Goal: Task Accomplishment & Management: Manage account settings

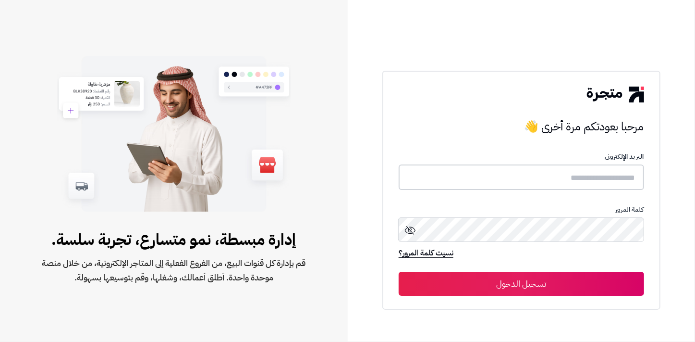
click at [604, 172] on input "text" at bounding box center [522, 176] width 246 height 25
type input "******"
click at [399, 271] on button "تسجيل الدخول" at bounding box center [522, 283] width 246 height 24
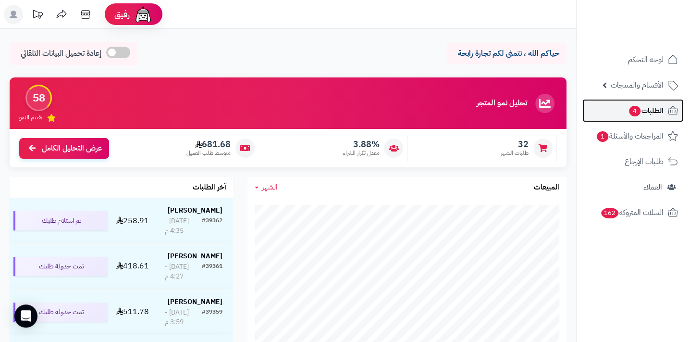
click at [654, 113] on span "الطلبات 4" at bounding box center [646, 110] width 36 height 13
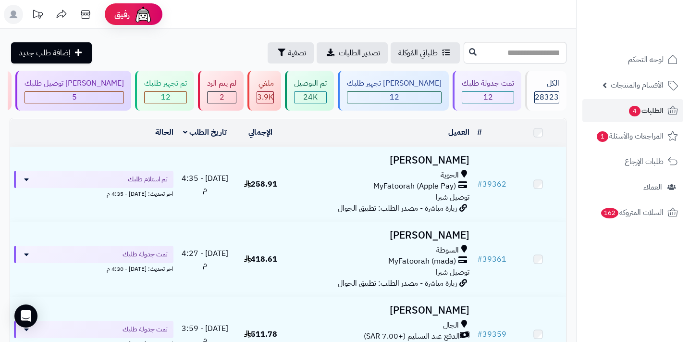
click at [654, 113] on span "الطلبات 4" at bounding box center [646, 110] width 36 height 13
click at [443, 197] on span "توصيل شبرا" at bounding box center [453, 197] width 34 height 12
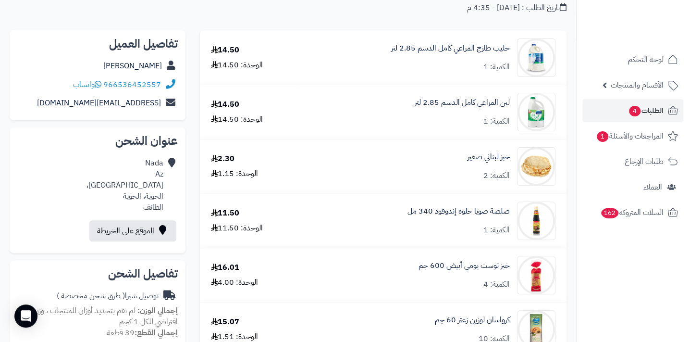
scroll to position [43, 0]
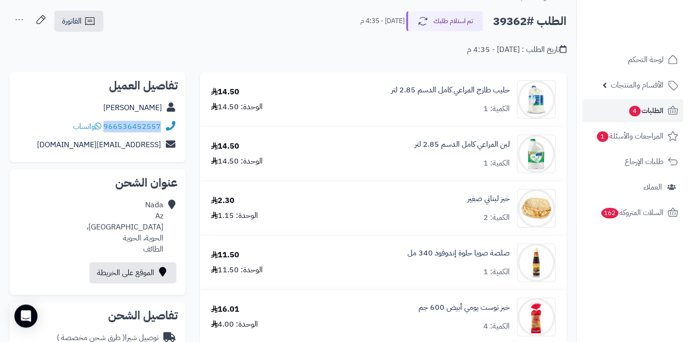
drag, startPoint x: 105, startPoint y: 124, endPoint x: 162, endPoint y: 123, distance: 57.2
click at [162, 123] on div "966536452557 واتساب" at bounding box center [97, 126] width 160 height 19
copy div "966536452557"
click at [646, 106] on span "الطلبات 4" at bounding box center [646, 110] width 36 height 13
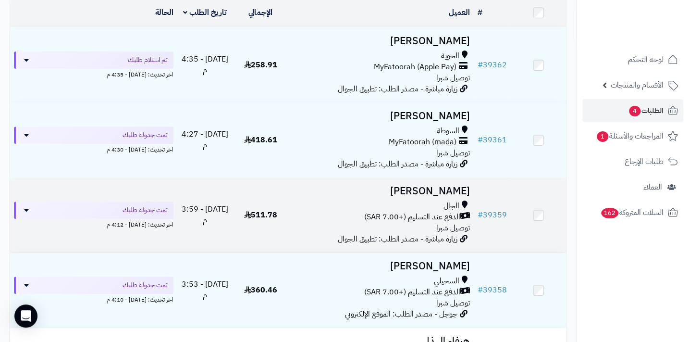
scroll to position [131, 0]
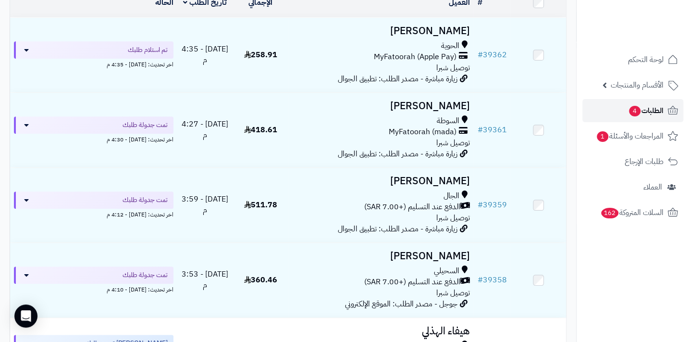
click at [646, 107] on span "الطلبات 4" at bounding box center [646, 110] width 36 height 13
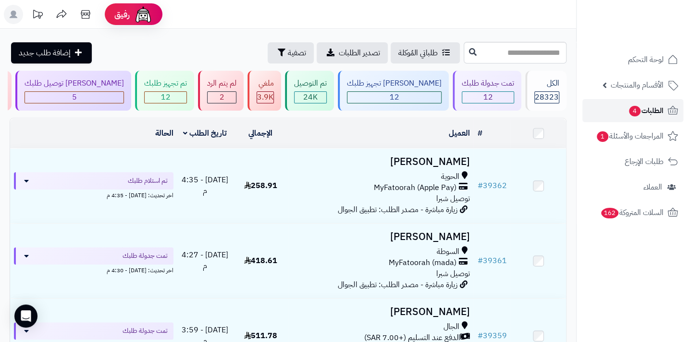
click at [625, 111] on link "الطلبات 4" at bounding box center [632, 110] width 101 height 23
click at [186, 98] on div "7" at bounding box center [166, 97] width 42 height 11
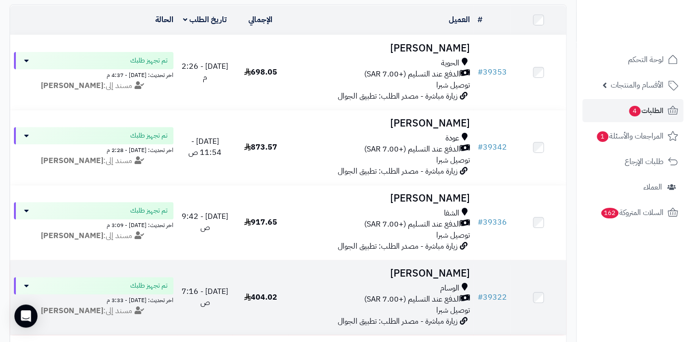
scroll to position [87, 0]
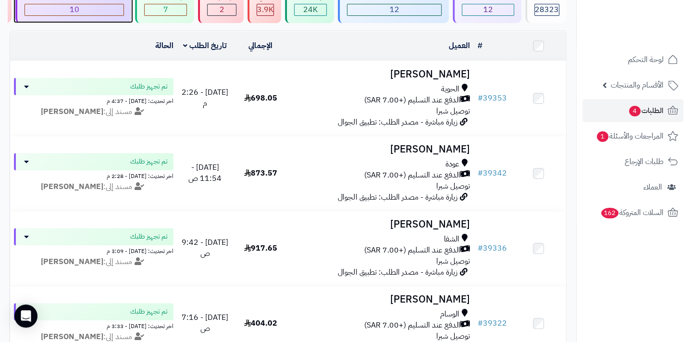
click at [123, 14] on div "10" at bounding box center [74, 9] width 98 height 11
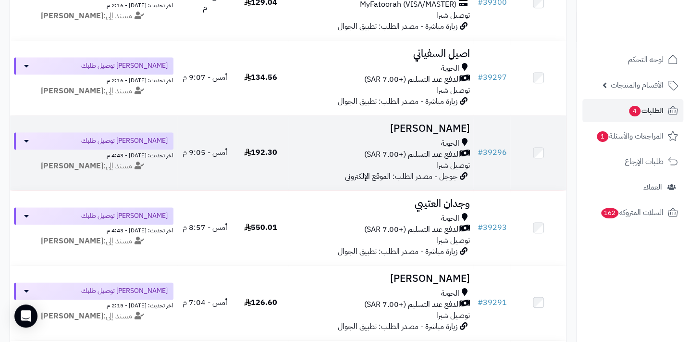
scroll to position [480, 0]
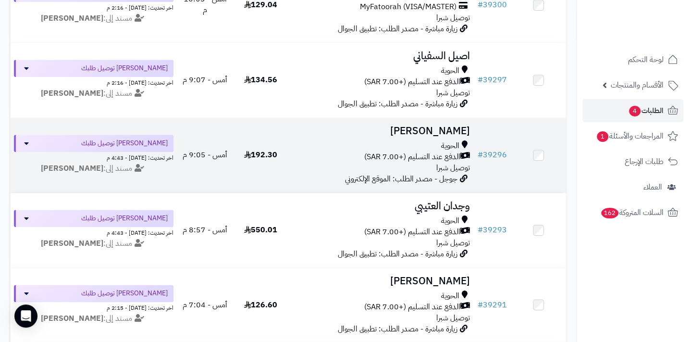
click at [450, 170] on span "توصيل شبرا" at bounding box center [453, 168] width 34 height 12
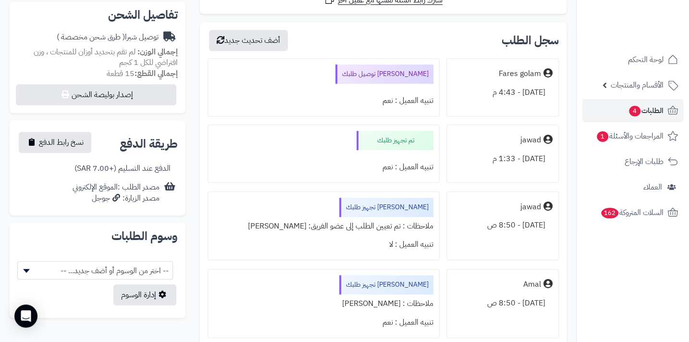
scroll to position [306, 0]
click at [650, 115] on span "الطلبات 4" at bounding box center [646, 110] width 36 height 13
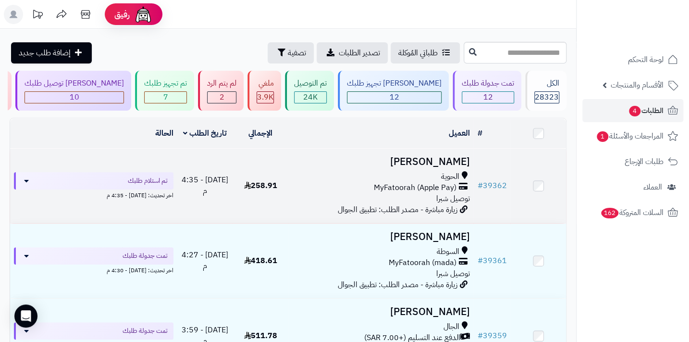
click at [442, 193] on span "MyFatoorah (Apple Pay)" at bounding box center [414, 187] width 83 height 11
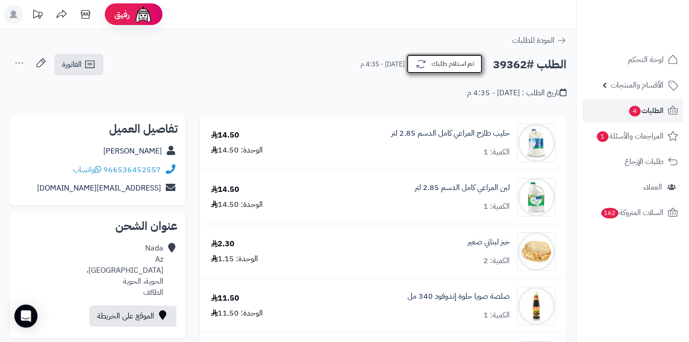
click at [456, 62] on button "تم استلام طلبك" at bounding box center [444, 64] width 77 height 20
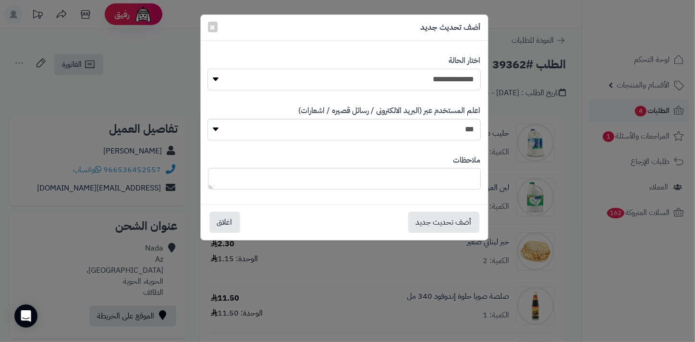
click at [465, 73] on select "**********" at bounding box center [344, 80] width 273 height 22
select select "*"
click at [208, 69] on select "**********" at bounding box center [344, 80] width 273 height 22
click at [390, 183] on textarea at bounding box center [344, 179] width 273 height 22
drag, startPoint x: 348, startPoint y: 177, endPoint x: 514, endPoint y: 165, distance: 165.7
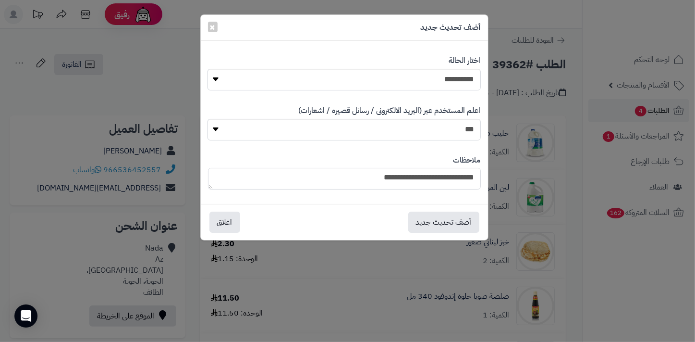
click at [514, 165] on div "**********" at bounding box center [347, 171] width 695 height 342
type textarea "**********"
click at [427, 218] on button "أضف تحديث جديد" at bounding box center [443, 221] width 71 height 21
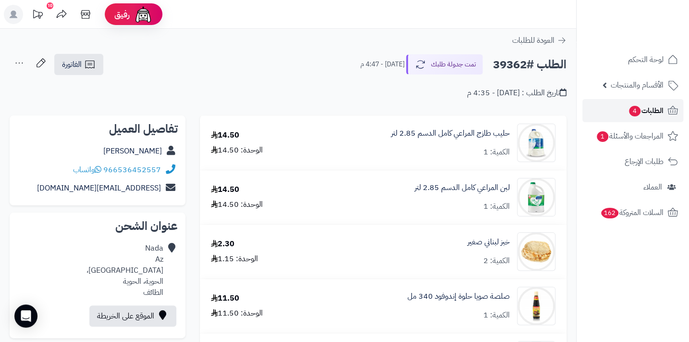
click at [634, 112] on span "4" at bounding box center [635, 111] width 12 height 11
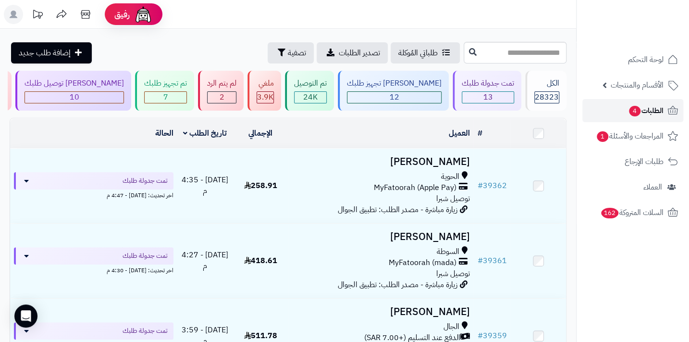
click at [633, 111] on span "4" at bounding box center [635, 111] width 12 height 11
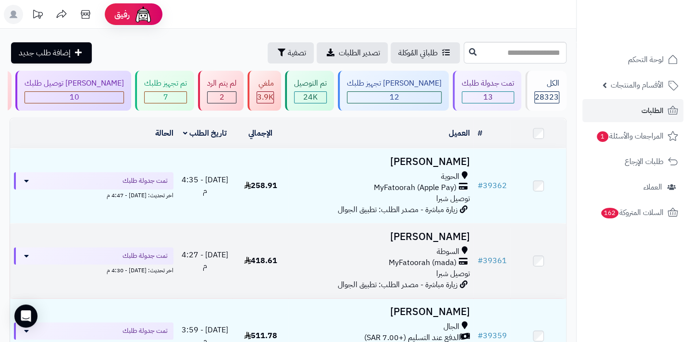
click at [245, 228] on td "418.61" at bounding box center [261, 260] width 56 height 74
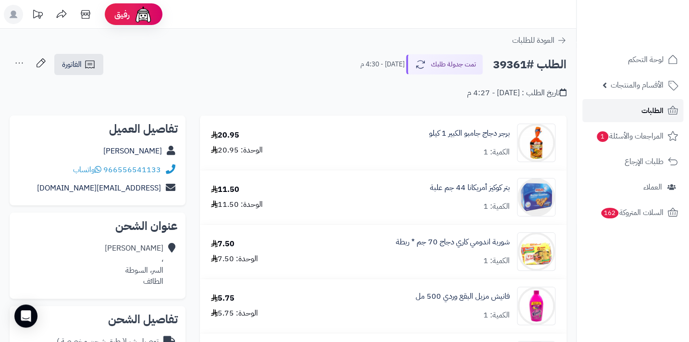
click at [659, 115] on span "الطلبات" at bounding box center [652, 110] width 22 height 13
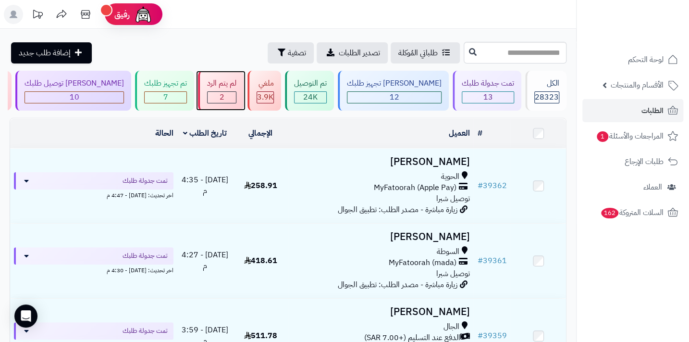
click at [236, 98] on div "2" at bounding box center [222, 97] width 28 height 11
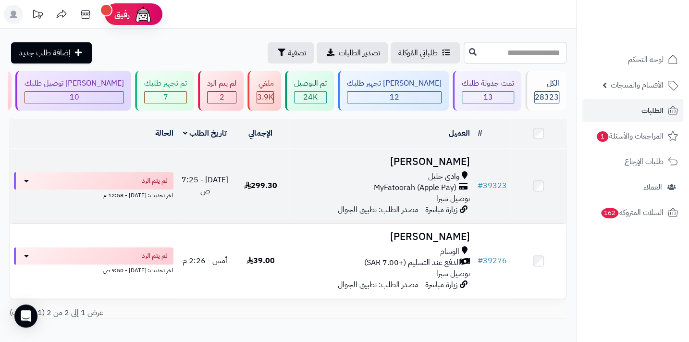
click at [456, 197] on span "توصيل شبرا" at bounding box center [453, 199] width 34 height 12
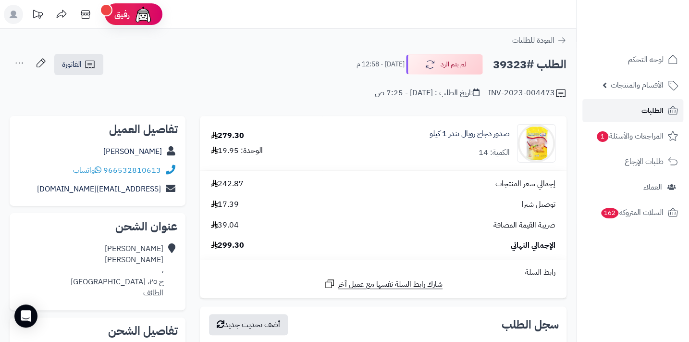
click at [649, 106] on span "الطلبات" at bounding box center [652, 110] width 22 height 13
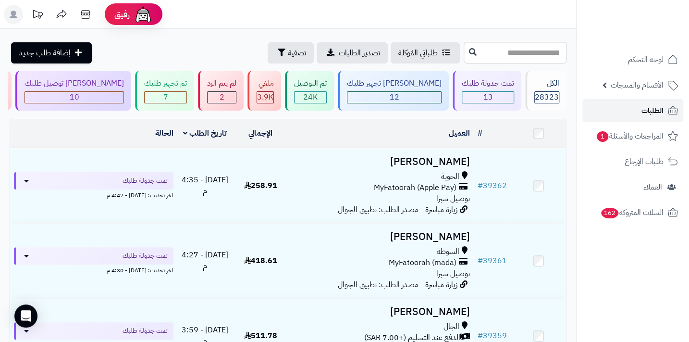
click at [649, 106] on span "الطلبات" at bounding box center [652, 110] width 22 height 13
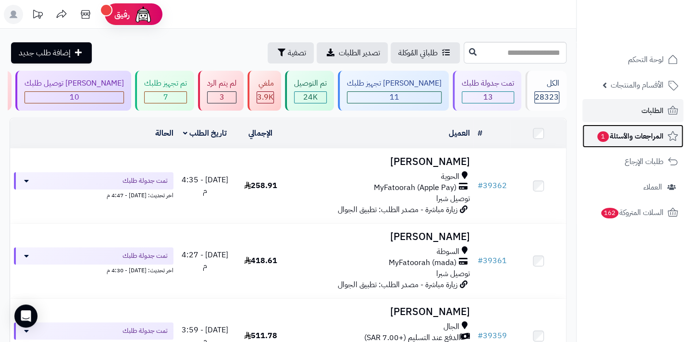
click at [618, 137] on span "المراجعات والأسئلة 1" at bounding box center [629, 135] width 67 height 13
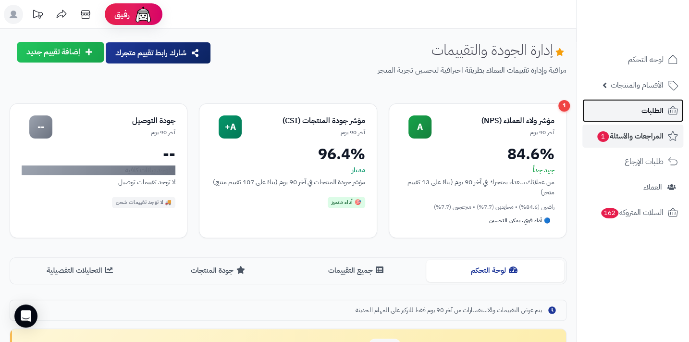
click at [653, 108] on span "الطلبات" at bounding box center [652, 110] width 22 height 13
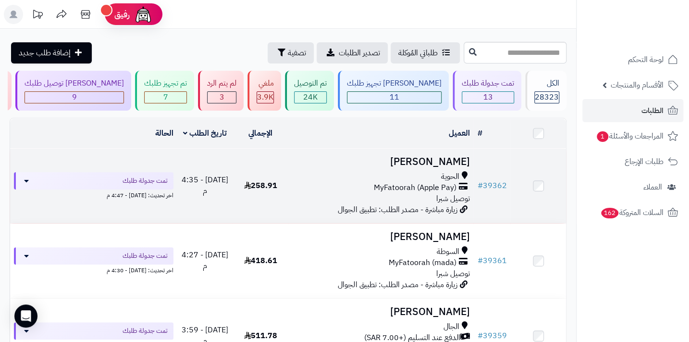
click at [442, 191] on span "MyFatoorah (Apple Pay)" at bounding box center [414, 187] width 83 height 11
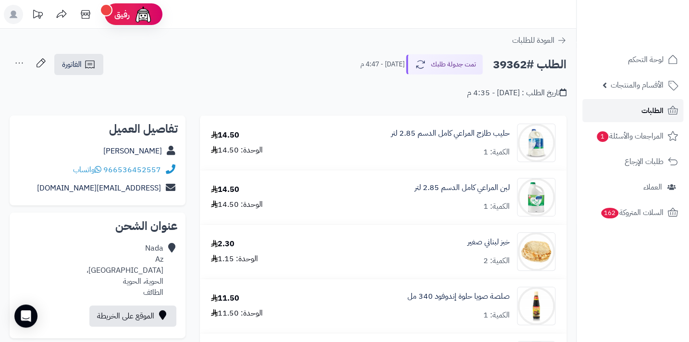
click at [642, 110] on span "الطلبات" at bounding box center [652, 110] width 22 height 13
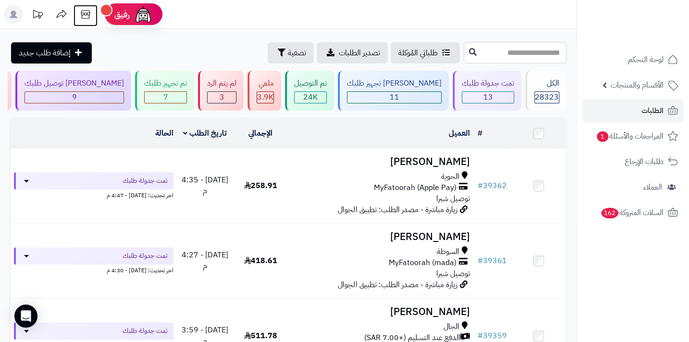
click at [87, 18] on icon at bounding box center [85, 14] width 9 height 9
click at [645, 113] on span "الطلبات" at bounding box center [652, 110] width 22 height 13
click at [666, 110] on link "الطلبات" at bounding box center [632, 110] width 101 height 23
click at [651, 113] on span "الطلبات" at bounding box center [652, 110] width 22 height 13
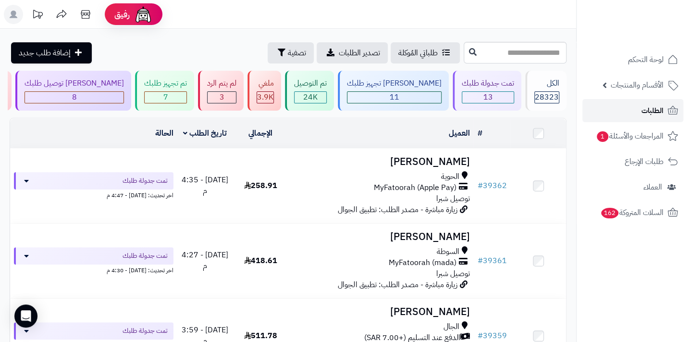
click at [651, 113] on span "الطلبات" at bounding box center [652, 110] width 22 height 13
click at [646, 108] on span "الطلبات" at bounding box center [652, 110] width 22 height 13
click at [649, 106] on span "الطلبات" at bounding box center [652, 110] width 22 height 13
click at [646, 105] on span "الطلبات" at bounding box center [652, 110] width 22 height 13
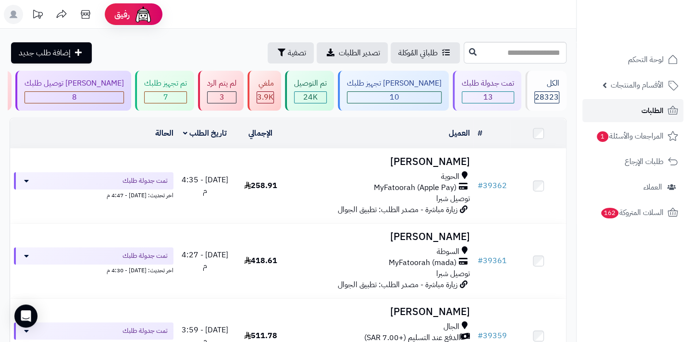
click at [646, 105] on span "الطلبات" at bounding box center [652, 110] width 22 height 13
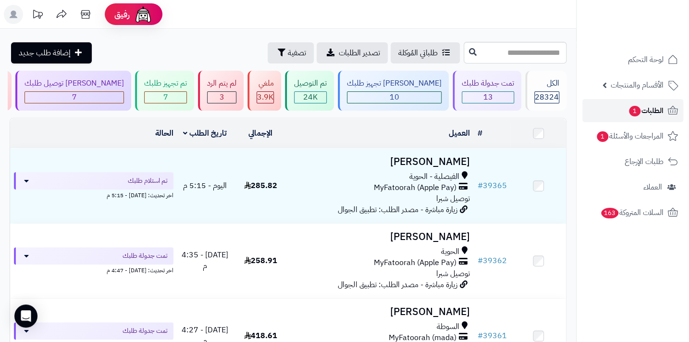
click at [624, 115] on link "الطلبات 1" at bounding box center [632, 110] width 101 height 23
click at [652, 116] on span "الطلبات 1" at bounding box center [646, 110] width 36 height 13
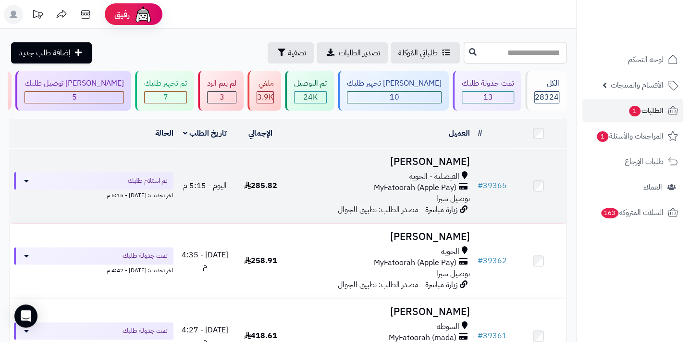
click at [450, 177] on span "الفيصلية - الحوية" at bounding box center [434, 176] width 50 height 11
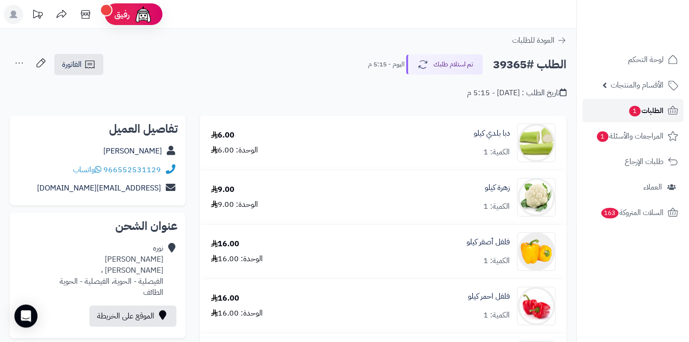
click at [623, 113] on link "الطلبات 1" at bounding box center [632, 110] width 101 height 23
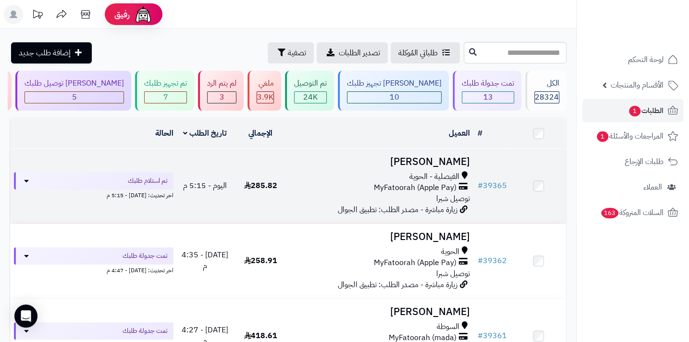
click at [390, 193] on span "MyFatoorah (Apple Pay)" at bounding box center [414, 187] width 83 height 11
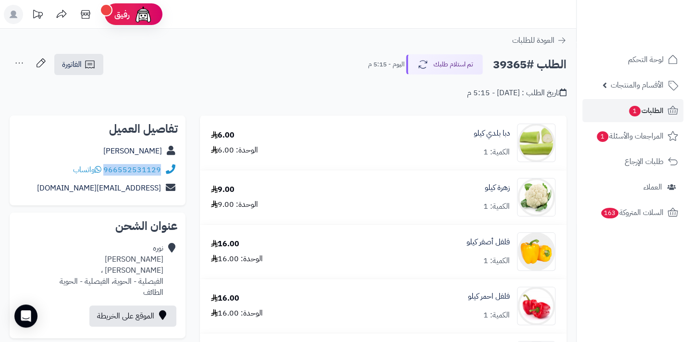
drag, startPoint x: 105, startPoint y: 170, endPoint x: 159, endPoint y: 170, distance: 53.8
click at [159, 170] on div "966552531129 واتساب" at bounding box center [117, 169] width 88 height 11
copy link "966552531129"
click at [640, 110] on span "الطلبات 1" at bounding box center [646, 110] width 36 height 13
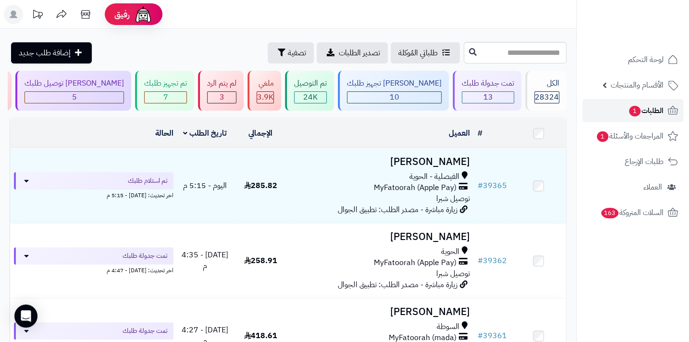
click at [638, 105] on span "الطلبات 1" at bounding box center [646, 110] width 36 height 13
click at [661, 114] on span "الطلبات 1" at bounding box center [646, 110] width 36 height 13
click at [443, 94] on div "[PERSON_NAME] تجهيز طلبك 10" at bounding box center [393, 91] width 111 height 40
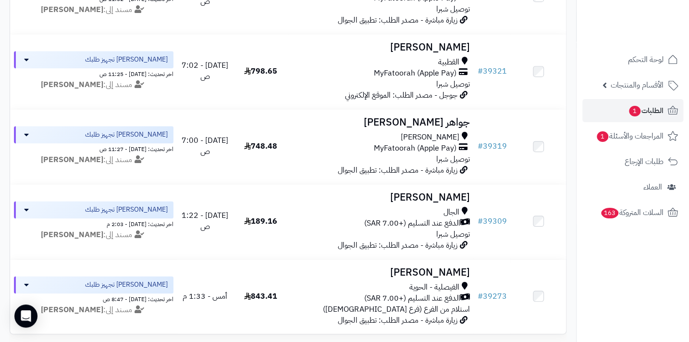
scroll to position [655, 0]
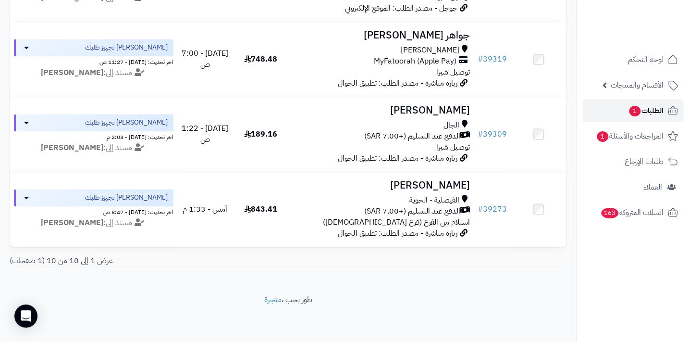
click at [630, 110] on span "1" at bounding box center [634, 111] width 12 height 12
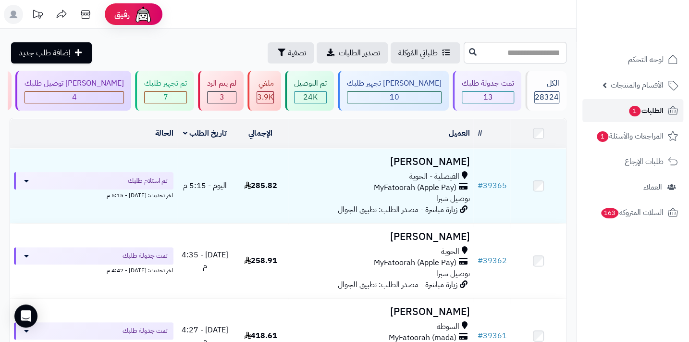
click at [642, 111] on span "الطلبات 1" at bounding box center [646, 110] width 36 height 13
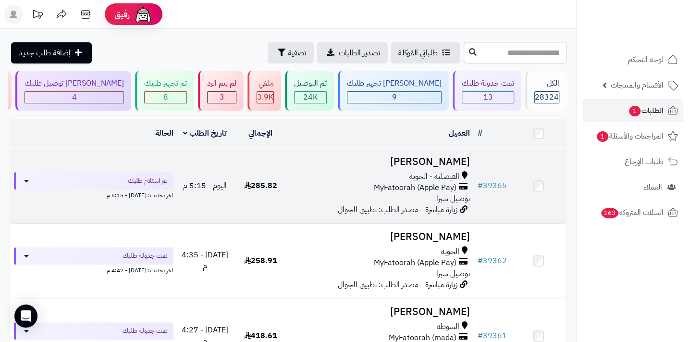
click at [446, 192] on span "MyFatoorah (Apple Pay)" at bounding box center [414, 187] width 83 height 11
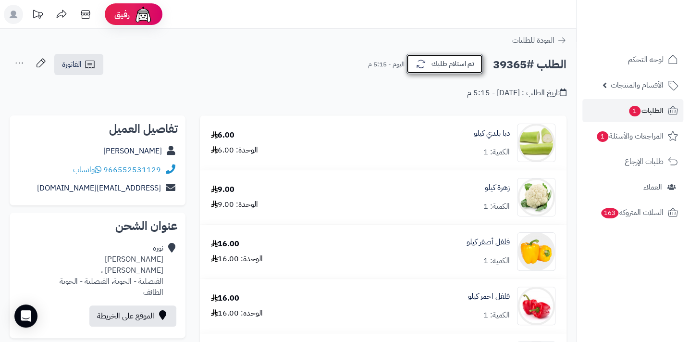
click at [435, 61] on button "تم استلام طلبك" at bounding box center [444, 64] width 77 height 20
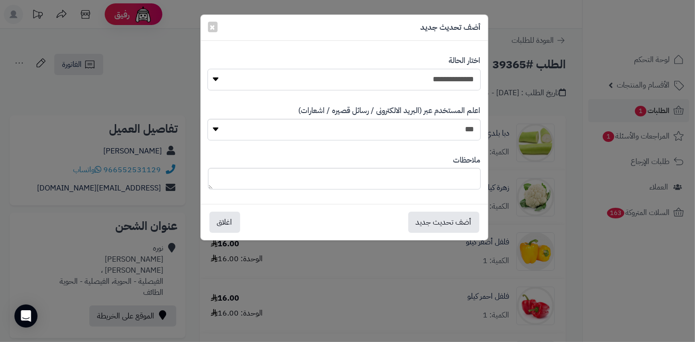
click at [409, 76] on select "**********" at bounding box center [344, 80] width 273 height 22
select select "*"
click at [208, 69] on select "**********" at bounding box center [344, 80] width 273 height 22
click at [361, 175] on textarea at bounding box center [344, 179] width 273 height 22
drag, startPoint x: 361, startPoint y: 175, endPoint x: 464, endPoint y: 182, distance: 103.0
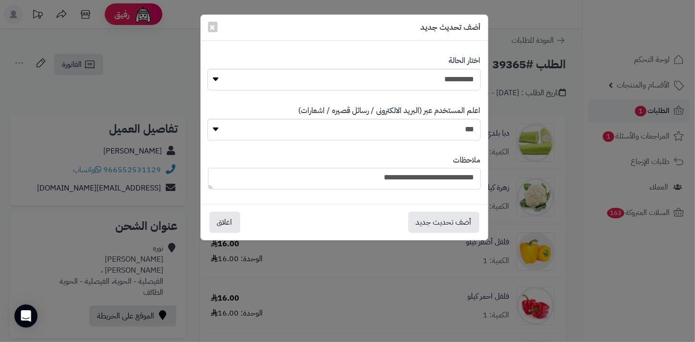
click at [483, 173] on div "**********" at bounding box center [344, 172] width 287 height 49
type textarea "**********"
click at [435, 219] on button "أضف تحديث جديد" at bounding box center [443, 221] width 71 height 21
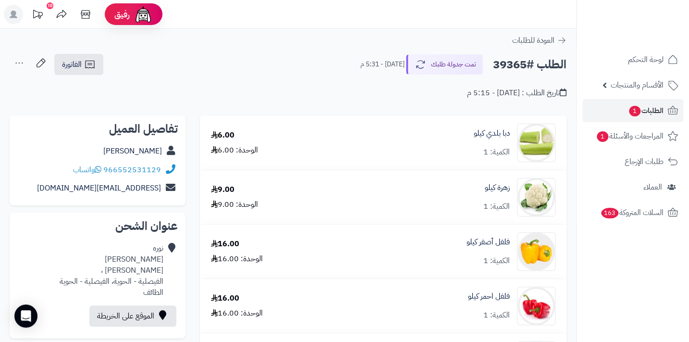
click at [185, 44] on div "العودة للطلبات" at bounding box center [288, 41] width 576 height 12
click at [238, 100] on div "**********" at bounding box center [288, 80] width 576 height 55
click at [218, 92] on div "تاريخ الطلب : اليوم - 5:15 م" at bounding box center [288, 87] width 557 height 23
click at [619, 110] on link "الطلبات 1" at bounding box center [632, 110] width 101 height 23
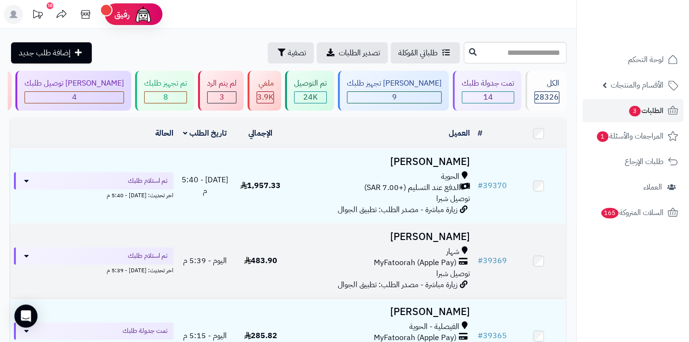
click at [456, 266] on span "MyFatoorah (Apple Pay)" at bounding box center [414, 262] width 83 height 11
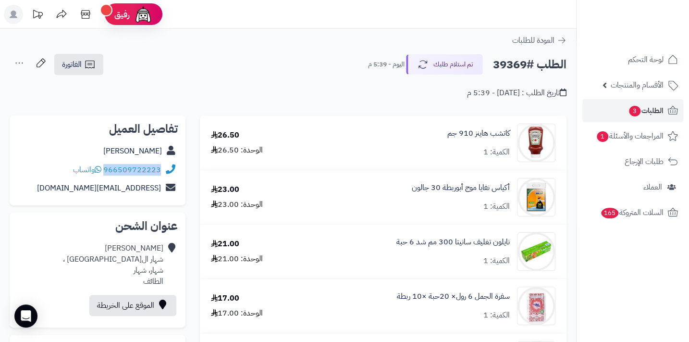
drag, startPoint x: 105, startPoint y: 167, endPoint x: 165, endPoint y: 171, distance: 60.7
click at [165, 171] on div "966509722223 واتساب" at bounding box center [97, 169] width 160 height 19
copy div "966509722223"
click at [652, 111] on span "الطلبات 3" at bounding box center [646, 110] width 36 height 13
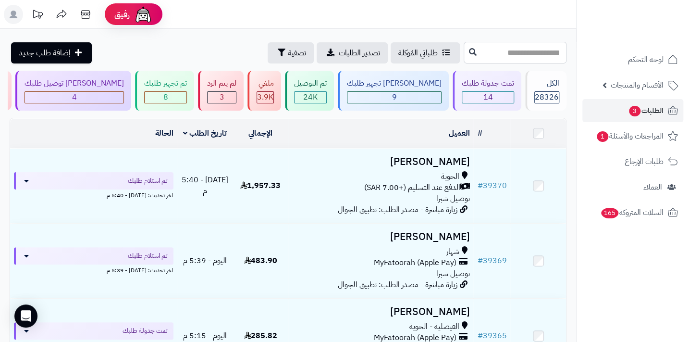
click at [524, 48] on input "text" at bounding box center [515, 53] width 103 height 22
type input "*****"
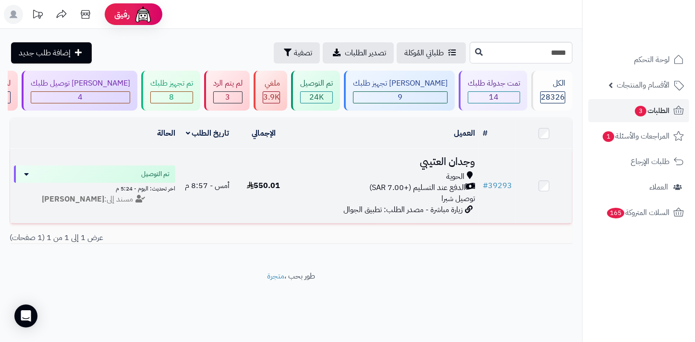
click at [456, 198] on span "توصيل شبرا" at bounding box center [459, 199] width 34 height 12
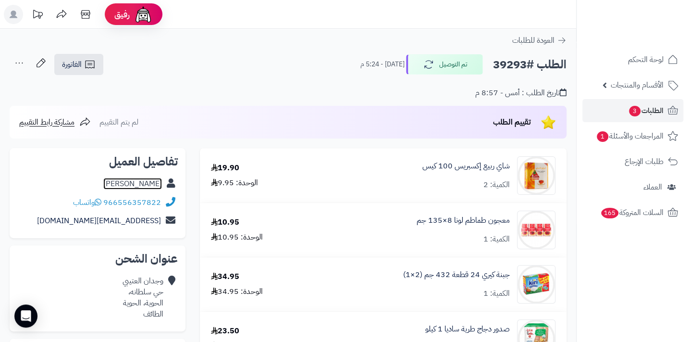
click at [142, 181] on link "[PERSON_NAME]" at bounding box center [132, 184] width 59 height 12
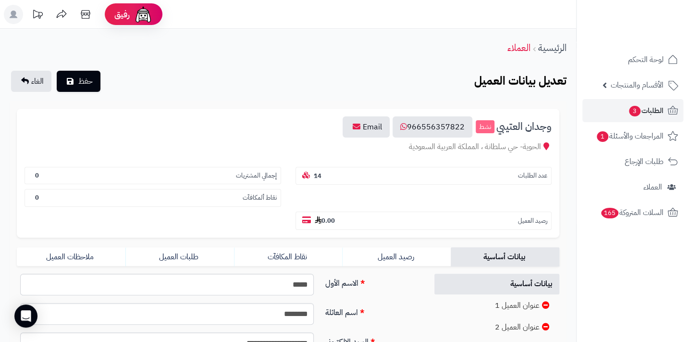
click at [687, 102] on li "الطلبات 3" at bounding box center [633, 110] width 112 height 23
click at [668, 111] on icon at bounding box center [673, 110] width 10 height 9
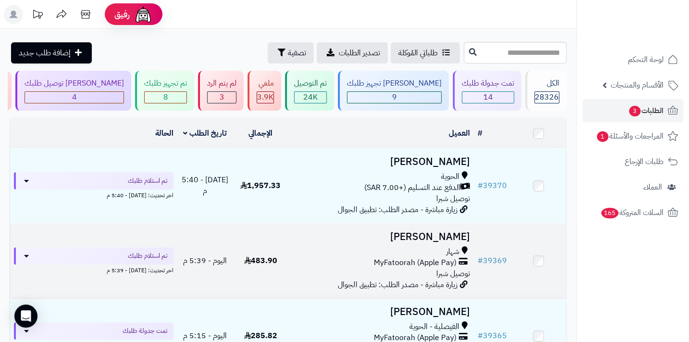
click at [401, 279] on div "شهار MyFatoorah (Apple Pay) توصيل شبرا" at bounding box center [380, 262] width 177 height 33
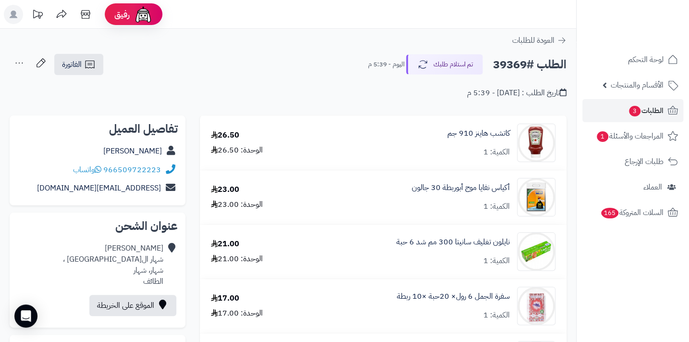
click at [238, 86] on div "تاريخ الطلب : اليوم - 5:39 م" at bounding box center [288, 87] width 557 height 23
click at [426, 66] on icon "button" at bounding box center [421, 64] width 12 height 12
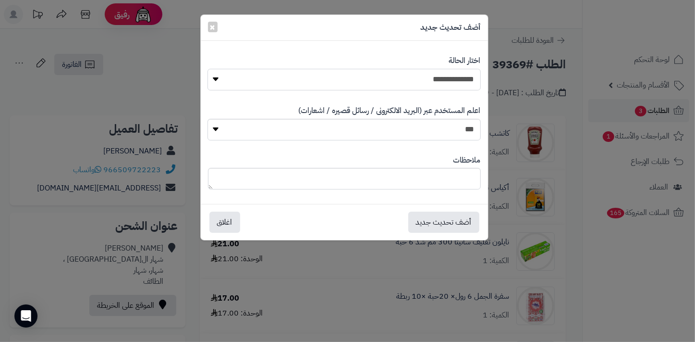
click at [422, 78] on select "**********" at bounding box center [344, 80] width 273 height 22
select select "*"
click at [208, 69] on select "**********" at bounding box center [344, 80] width 273 height 22
click at [395, 176] on textarea at bounding box center [344, 179] width 273 height 22
paste textarea "**********"
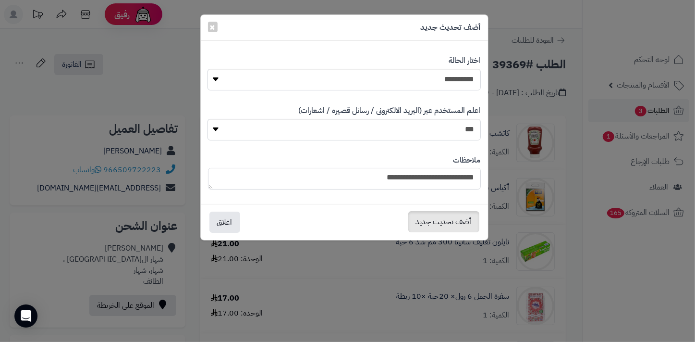
type textarea "**********"
click at [434, 218] on button "أضف تحديث جديد" at bounding box center [443, 221] width 71 height 21
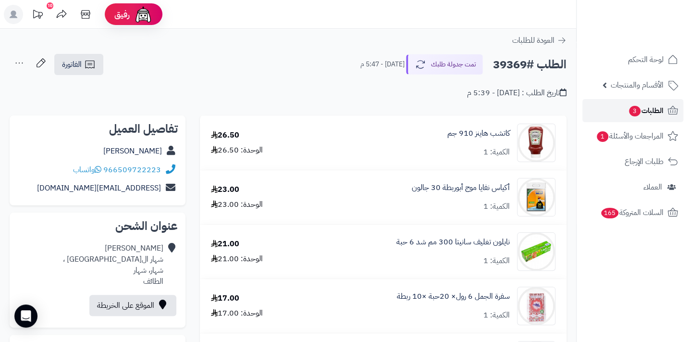
click at [653, 116] on span "الطلبات 3" at bounding box center [646, 110] width 36 height 13
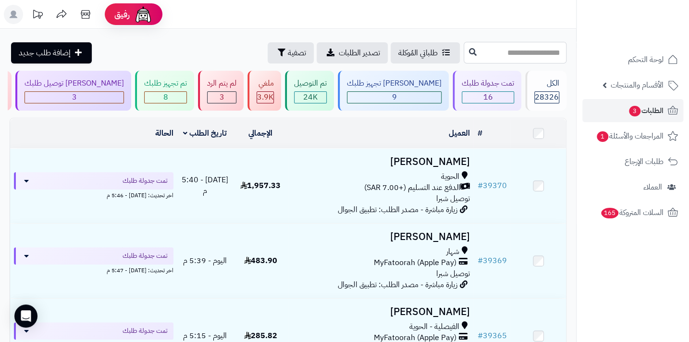
click at [499, 49] on input "text" at bounding box center [515, 53] width 103 height 22
type input "*****"
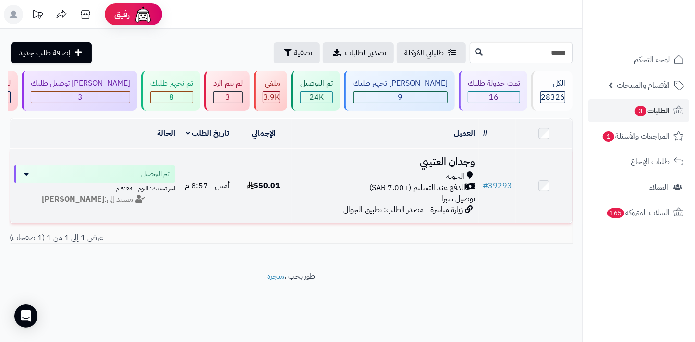
click at [463, 187] on span "الدفع عند التسليم (+7.00 SAR)" at bounding box center [417, 187] width 96 height 11
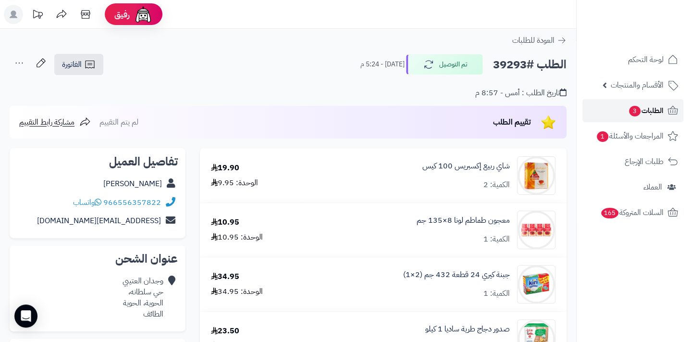
click at [636, 110] on span "3" at bounding box center [635, 111] width 12 height 11
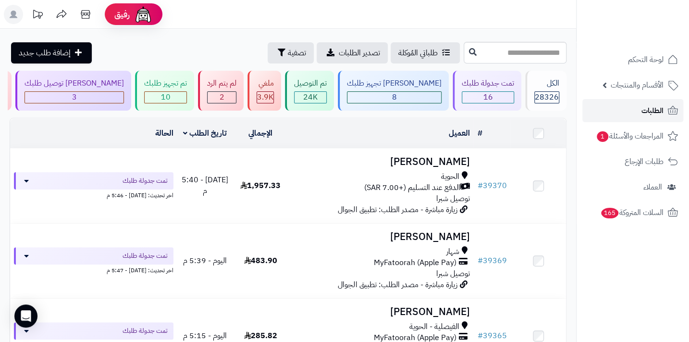
click at [635, 115] on link "الطلبات" at bounding box center [632, 110] width 101 height 23
click at [650, 117] on link "الطلبات" at bounding box center [632, 110] width 101 height 23
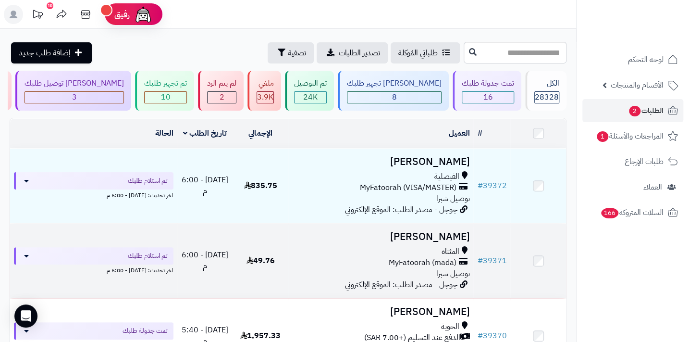
click at [406, 266] on span "MyFatoorah (mada)" at bounding box center [422, 262] width 68 height 11
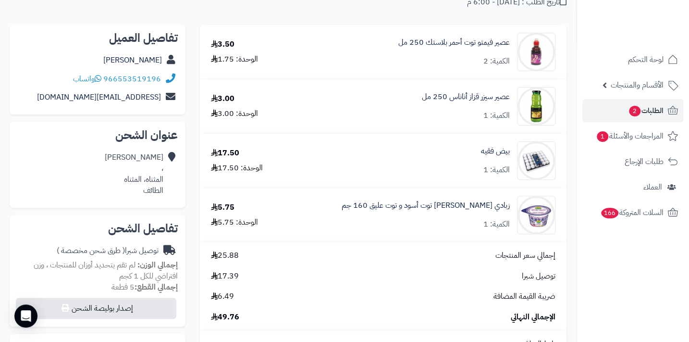
scroll to position [43, 0]
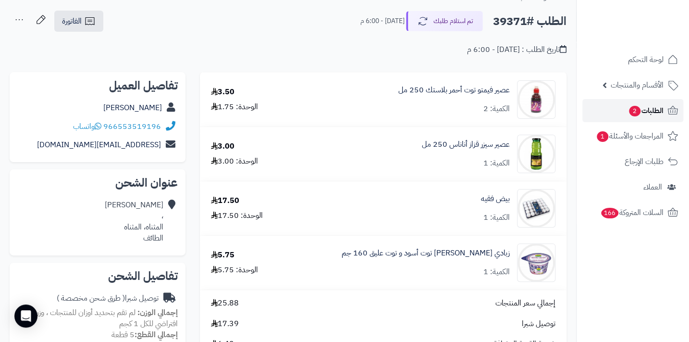
click at [622, 113] on link "الطلبات 2" at bounding box center [632, 110] width 101 height 23
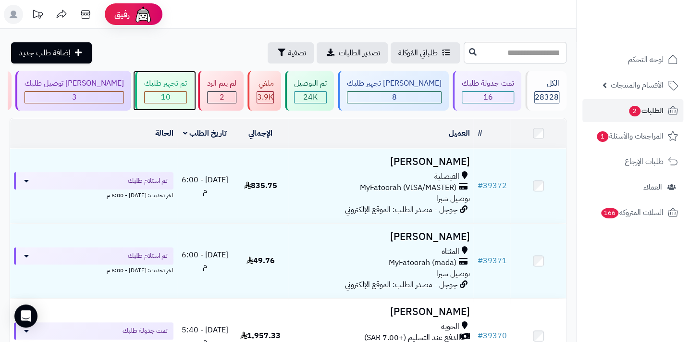
click at [171, 93] on span "10" at bounding box center [166, 97] width 10 height 12
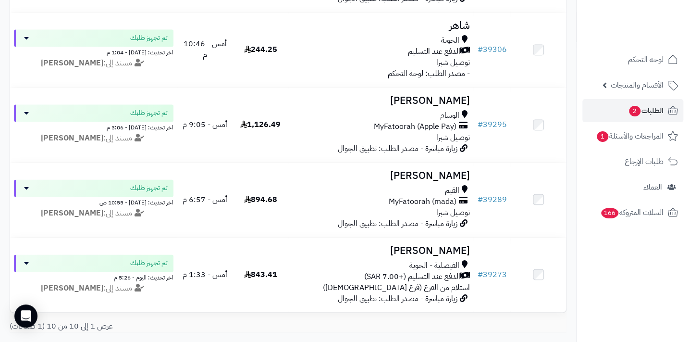
scroll to position [611, 0]
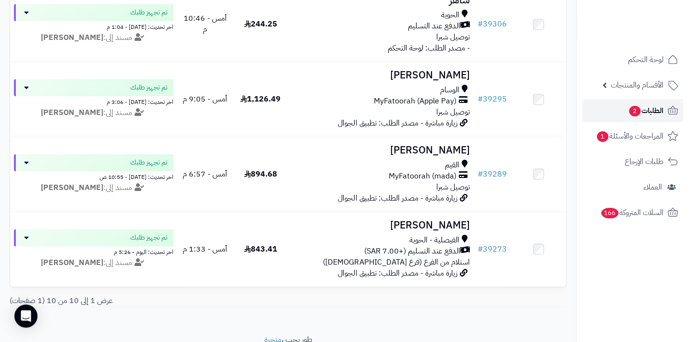
click at [622, 107] on link "الطلبات 2" at bounding box center [632, 110] width 101 height 23
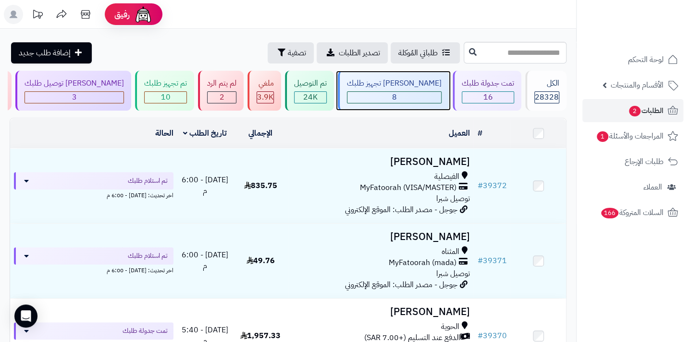
click at [398, 98] on div "8" at bounding box center [394, 97] width 94 height 11
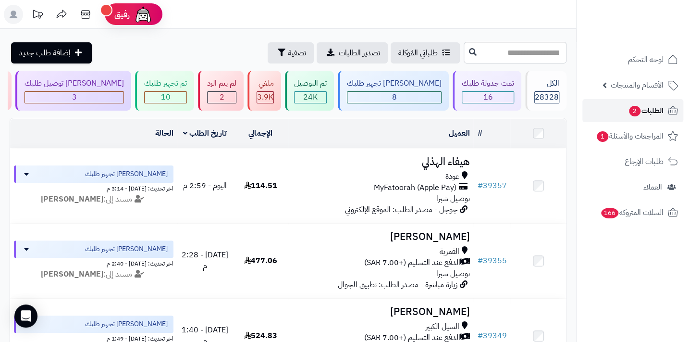
click at [664, 110] on link "الطلبات 2" at bounding box center [632, 110] width 101 height 23
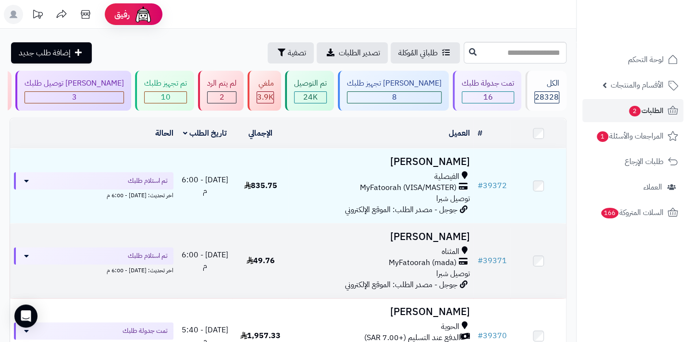
click at [432, 285] on span "جوجل - مصدر الطلب: الموقع الإلكتروني" at bounding box center [401, 285] width 112 height 12
click at [430, 265] on span "MyFatoorah (mada)" at bounding box center [422, 262] width 68 height 11
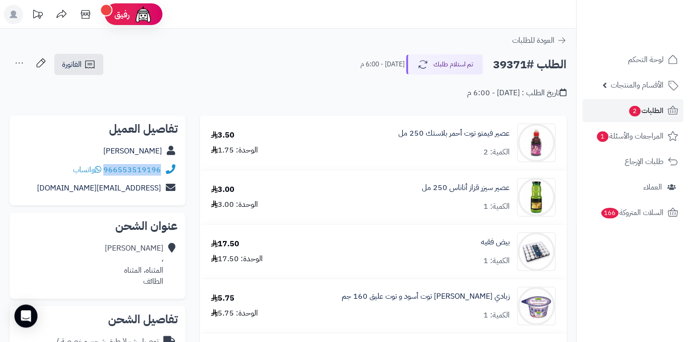
drag, startPoint x: 105, startPoint y: 168, endPoint x: 161, endPoint y: 165, distance: 56.3
click at [161, 165] on div "966553519196 واتساب" at bounding box center [97, 169] width 160 height 19
copy link "966553519196"
click at [427, 101] on div "**********" at bounding box center [288, 80] width 576 height 55
click at [615, 103] on link "الطلبات 2" at bounding box center [632, 110] width 101 height 23
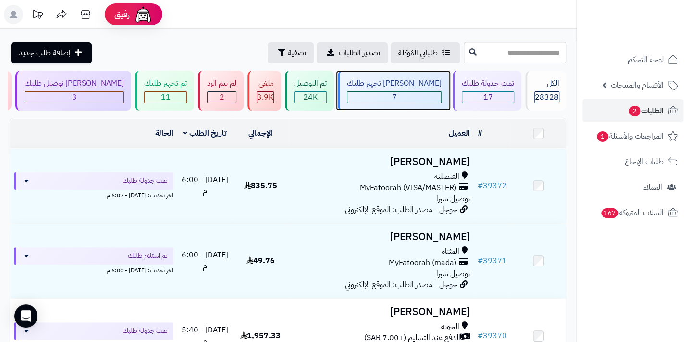
click at [421, 95] on div "7" at bounding box center [394, 97] width 94 height 11
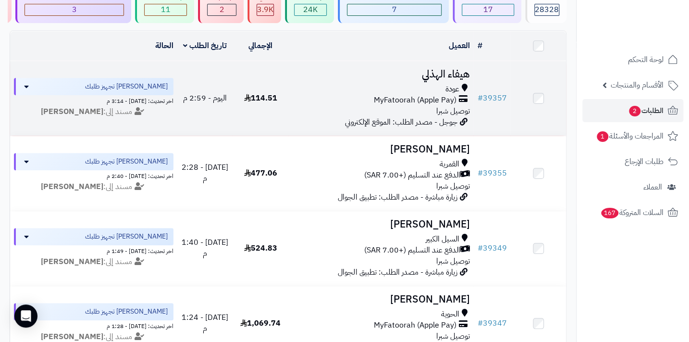
scroll to position [44, 0]
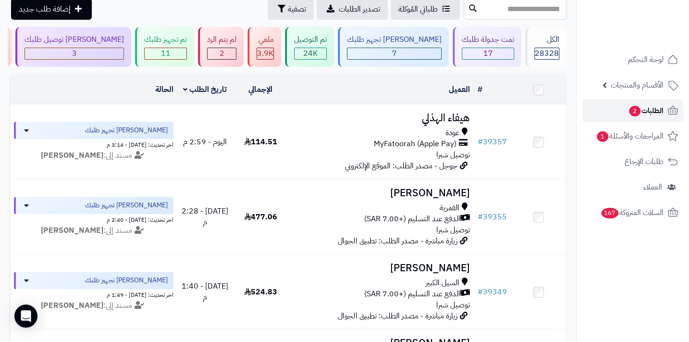
click at [645, 104] on span "الطلبات 2" at bounding box center [646, 110] width 36 height 13
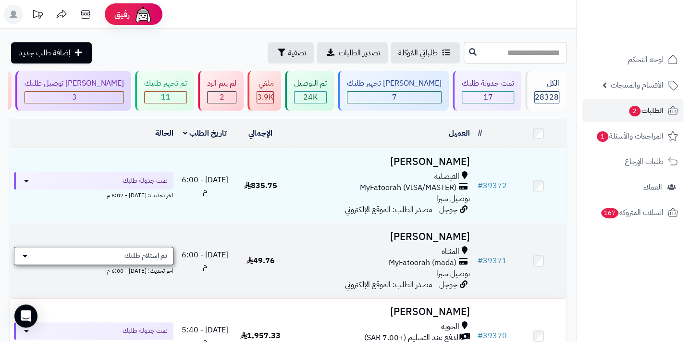
click at [155, 257] on span "تم استلام طلبك" at bounding box center [145, 256] width 43 height 10
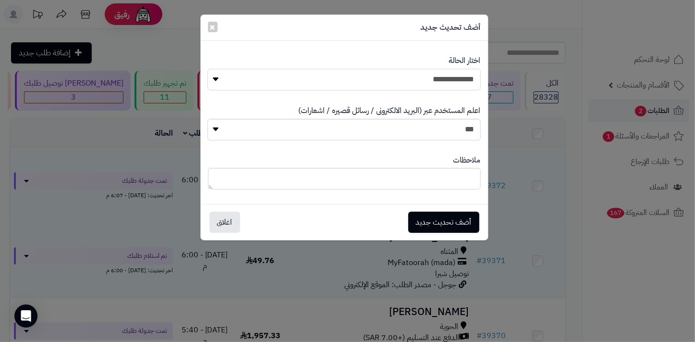
click at [417, 83] on select "**********" at bounding box center [344, 80] width 273 height 22
select select "*"
click at [208, 69] on select "**********" at bounding box center [344, 80] width 273 height 22
click at [413, 184] on textarea at bounding box center [344, 179] width 273 height 22
type textarea "****"
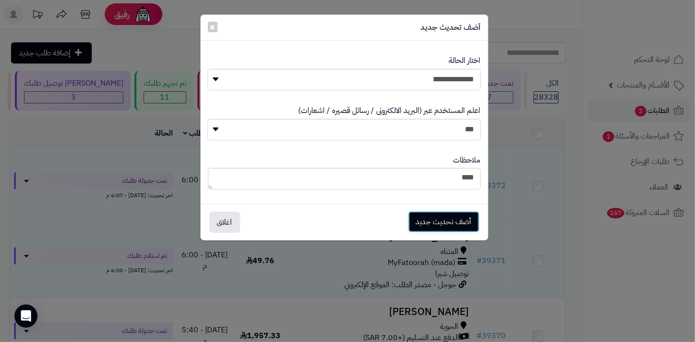
click at [428, 216] on button "أضف تحديث جديد" at bounding box center [443, 221] width 71 height 21
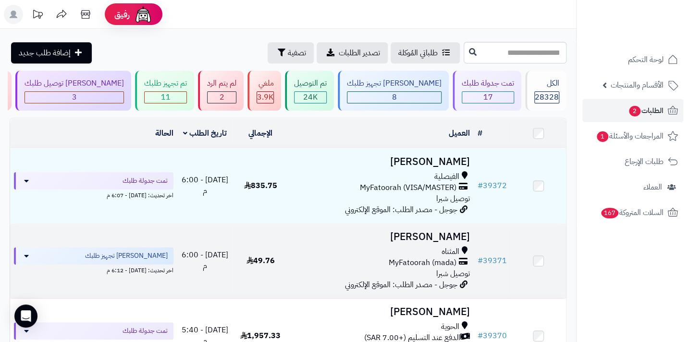
click at [428, 257] on div "المثناه" at bounding box center [380, 251] width 177 height 11
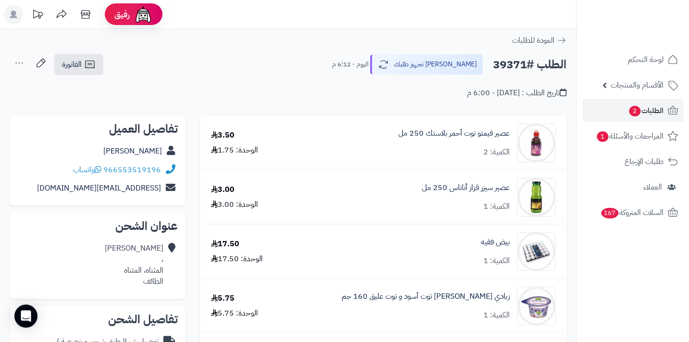
click at [14, 64] on icon at bounding box center [19, 62] width 19 height 19
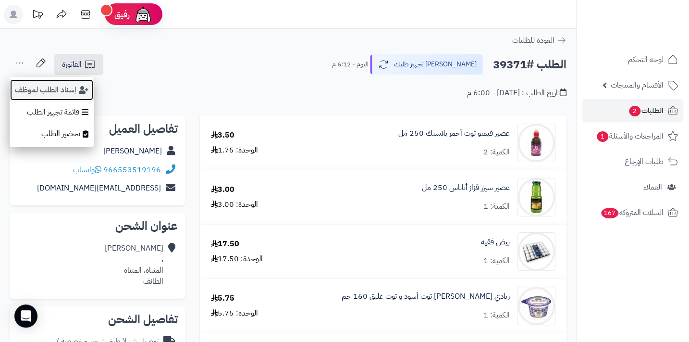
click at [34, 83] on button "إسناد الطلب لموظف" at bounding box center [52, 90] width 84 height 22
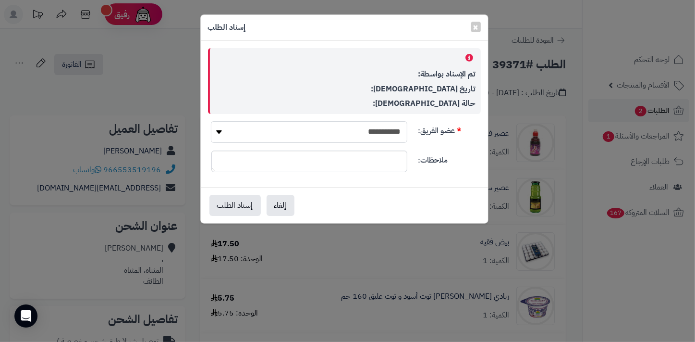
click at [296, 136] on select "**********" at bounding box center [309, 132] width 196 height 22
select select "**"
click at [211, 121] on select "**********" at bounding box center [309, 132] width 196 height 22
click at [238, 201] on button "إسناد الطلب" at bounding box center [234, 204] width 51 height 21
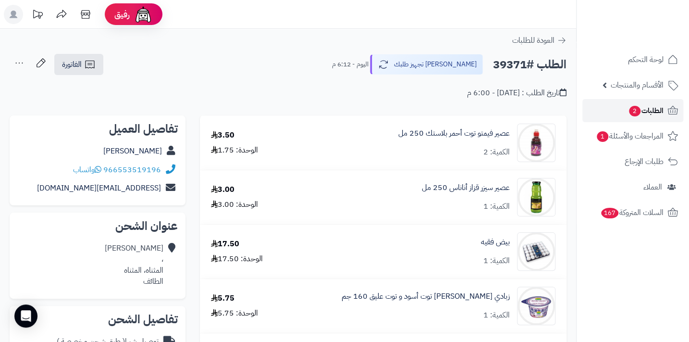
click at [644, 110] on span "الطلبات 2" at bounding box center [646, 110] width 36 height 13
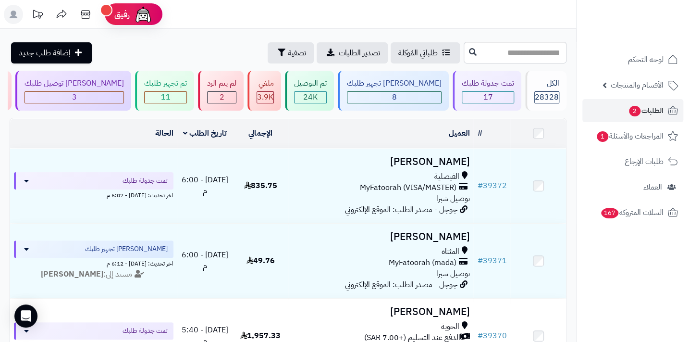
click at [204, 17] on header "رفيق ! الطلبات معالجة مكتمل إرجاع المنتجات العملاء المتواجدون الان 29141 عملاء …" at bounding box center [344, 14] width 689 height 29
click at [648, 118] on link "الطلبات 2" at bounding box center [632, 110] width 101 height 23
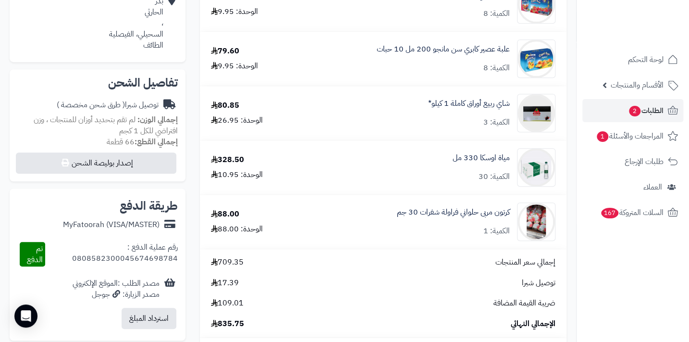
scroll to position [262, 0]
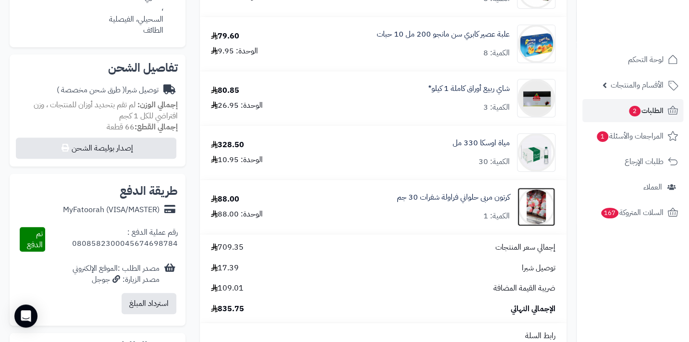
click at [531, 204] on img at bounding box center [535, 206] width 37 height 38
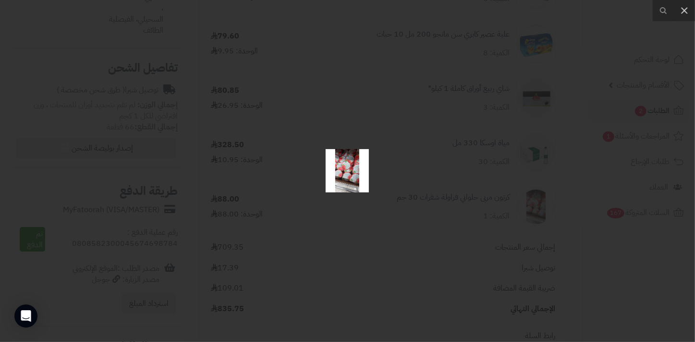
click at [531, 204] on div at bounding box center [347, 171] width 695 height 342
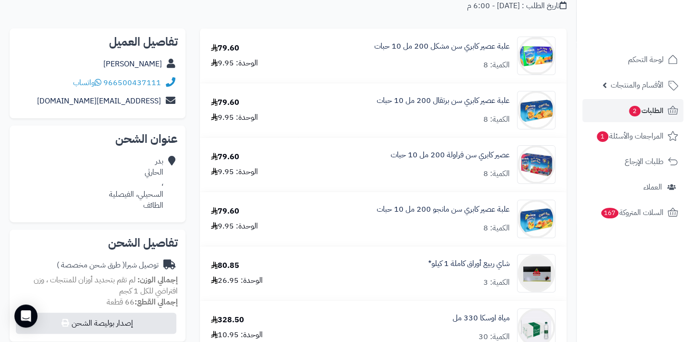
scroll to position [174, 0]
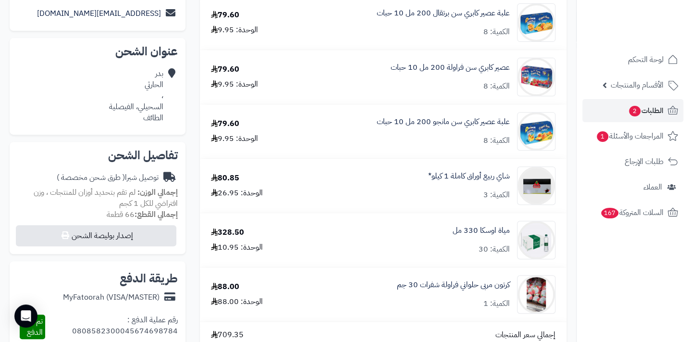
click at [636, 283] on nav "لوحة التحكم الأقسام والمنتجات المنتجات الأقسام الماركات مواصفات المنتجات مواصفا…" at bounding box center [632, 183] width 113 height 342
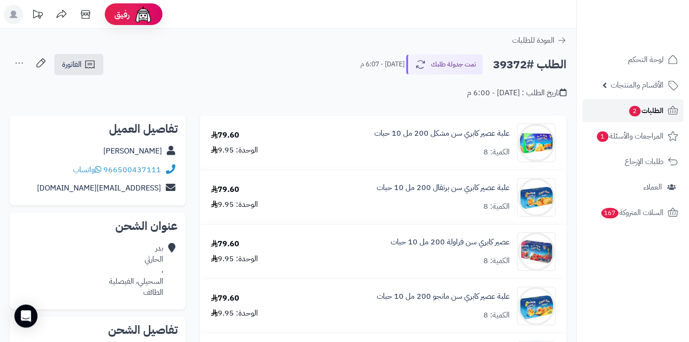
click at [621, 113] on link "الطلبات 2" at bounding box center [632, 110] width 101 height 23
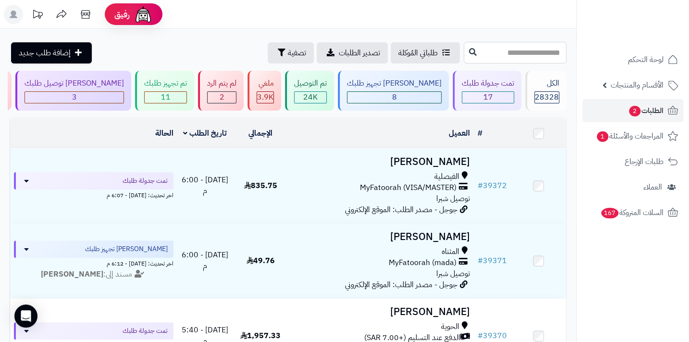
click at [482, 59] on input "text" at bounding box center [515, 53] width 103 height 22
type input "*****"
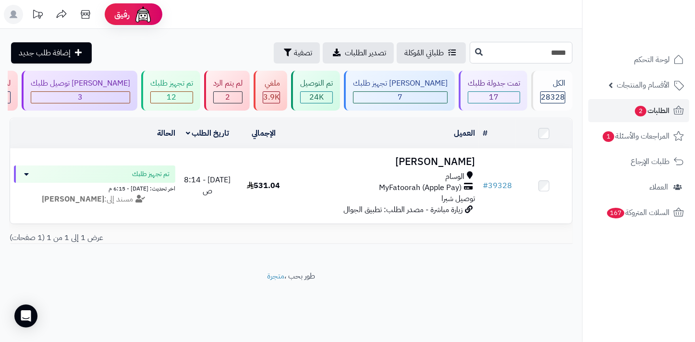
click at [533, 49] on input "*****" at bounding box center [521, 53] width 103 height 22
type input "*****"
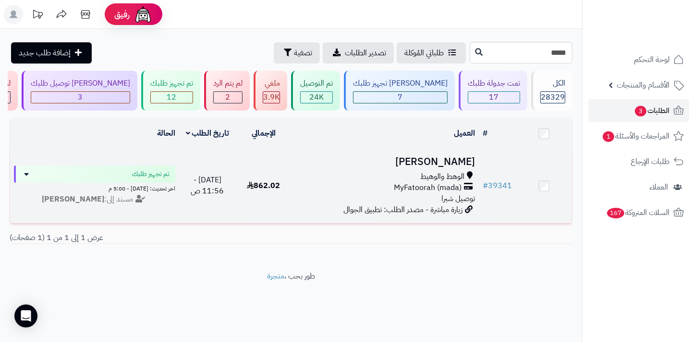
click at [451, 187] on span "MyFatoorah (mada)" at bounding box center [428, 187] width 68 height 11
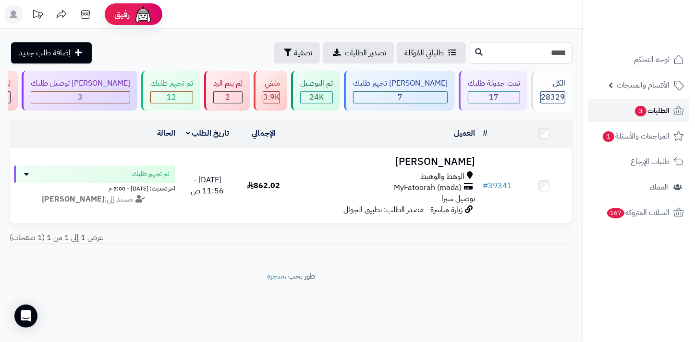
click at [624, 110] on link "الطلبات 3" at bounding box center [639, 110] width 101 height 23
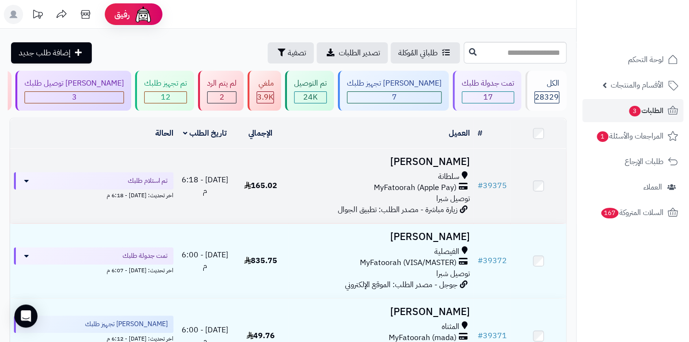
click at [459, 188] on icon at bounding box center [462, 187] width 9 height 11
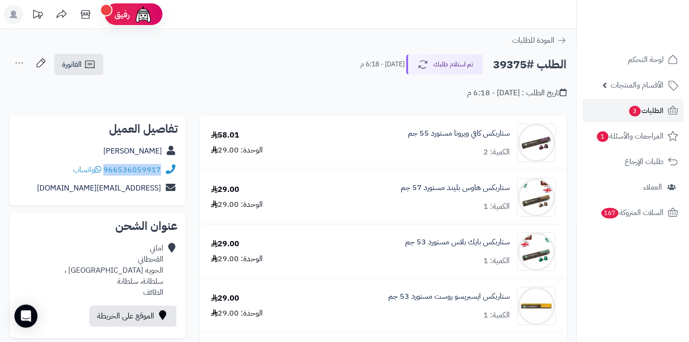
drag, startPoint x: 105, startPoint y: 169, endPoint x: 161, endPoint y: 167, distance: 56.2
click at [161, 167] on div "966536059917 واتساب" at bounding box center [97, 169] width 160 height 19
copy link "966536059917"
click at [653, 110] on span "الطلبات 3" at bounding box center [646, 110] width 36 height 13
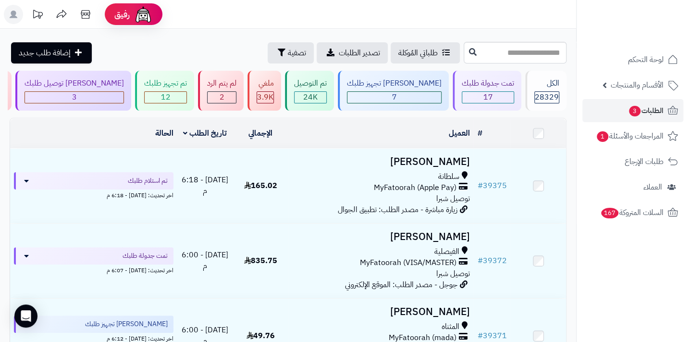
click at [475, 28] on header "رفيق ! الطلبات معالجة مكتمل إرجاع المنتجات العملاء المتواجدون الان 29141 عملاء …" at bounding box center [344, 14] width 689 height 29
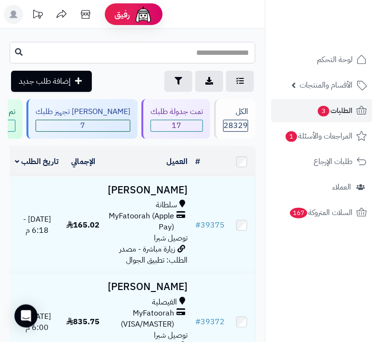
click at [240, 54] on input "text" at bounding box center [133, 53] width 246 height 22
type input "*****"
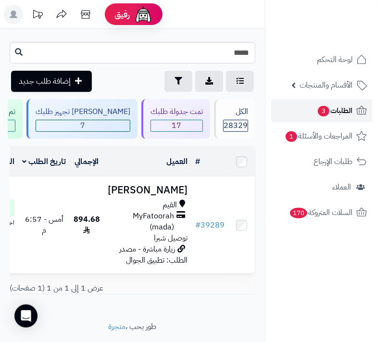
click at [324, 106] on span "3" at bounding box center [324, 111] width 12 height 11
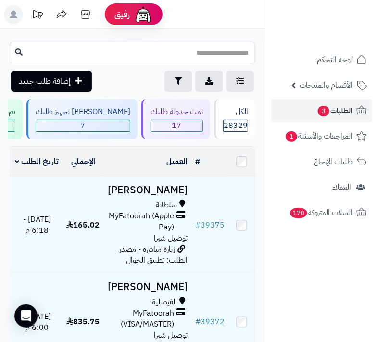
click at [233, 52] on input "text" at bounding box center [133, 53] width 246 height 22
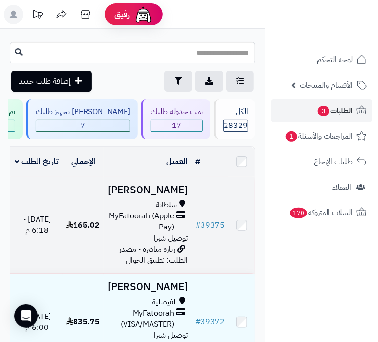
click at [104, 213] on td "165.02" at bounding box center [82, 225] width 41 height 97
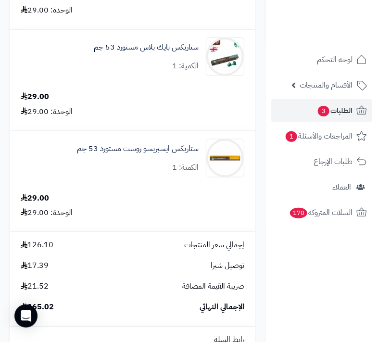
scroll to position [306, 0]
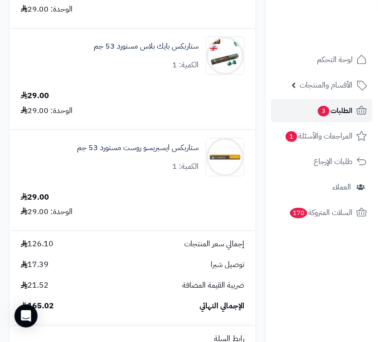
click at [337, 117] on link "الطلبات 3" at bounding box center [321, 110] width 101 height 23
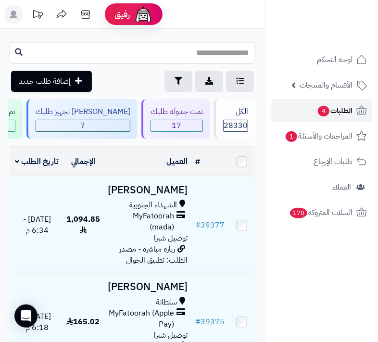
click at [352, 105] on span "الطلبات 4" at bounding box center [335, 110] width 36 height 13
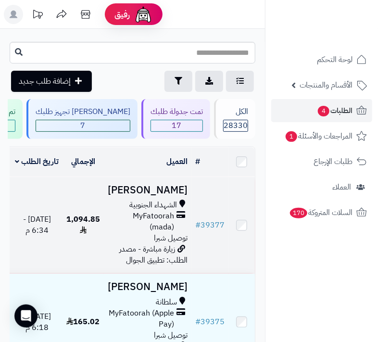
scroll to position [87, 0]
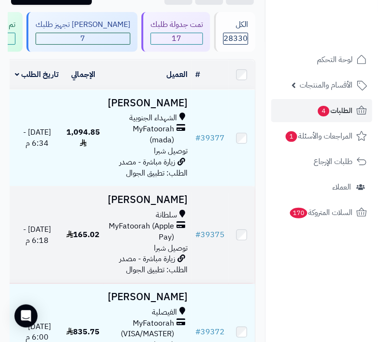
click at [133, 221] on div "سلطانة" at bounding box center [148, 214] width 80 height 11
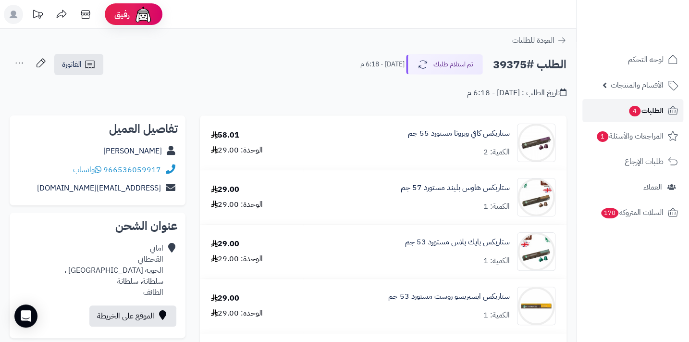
click at [377, 107] on span "الطلبات 4" at bounding box center [646, 110] width 36 height 13
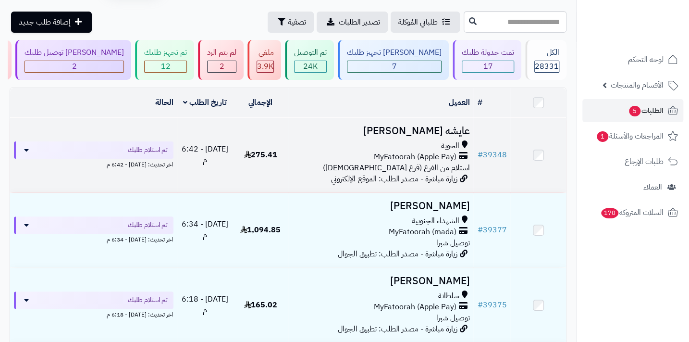
scroll to position [43, 0]
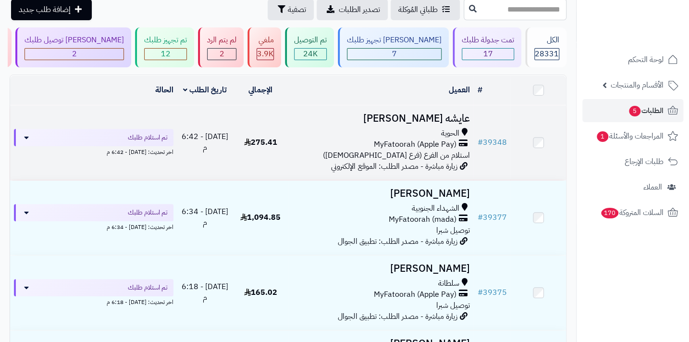
click at [427, 155] on span "استلام من الفرع (فرع [DEMOGRAPHIC_DATA])" at bounding box center [396, 155] width 147 height 12
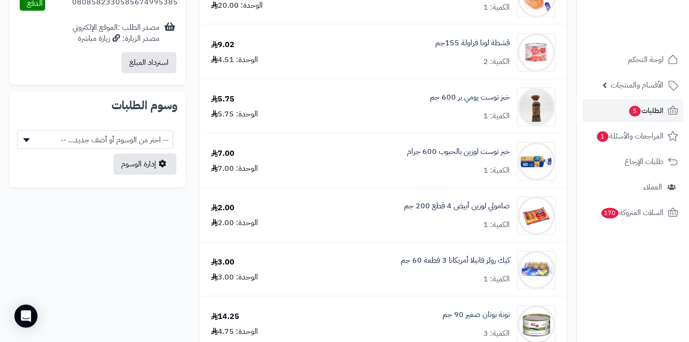
scroll to position [524, 0]
click at [640, 113] on span "الطلبات 5" at bounding box center [646, 110] width 36 height 13
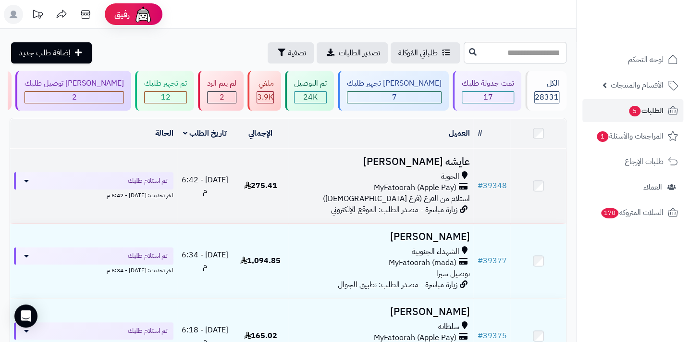
click at [459, 197] on span "استلام من الفرع (فرع [DEMOGRAPHIC_DATA])" at bounding box center [396, 199] width 147 height 12
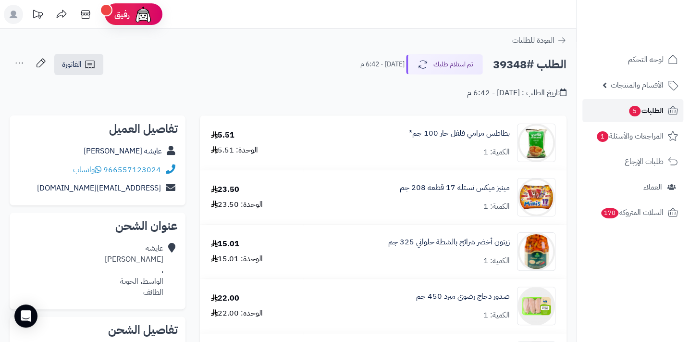
click at [641, 109] on span "الطلبات 5" at bounding box center [646, 110] width 36 height 13
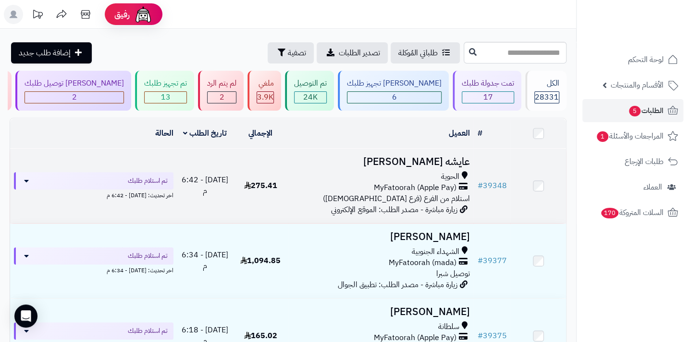
click at [403, 182] on div "الحوية" at bounding box center [380, 176] width 177 height 11
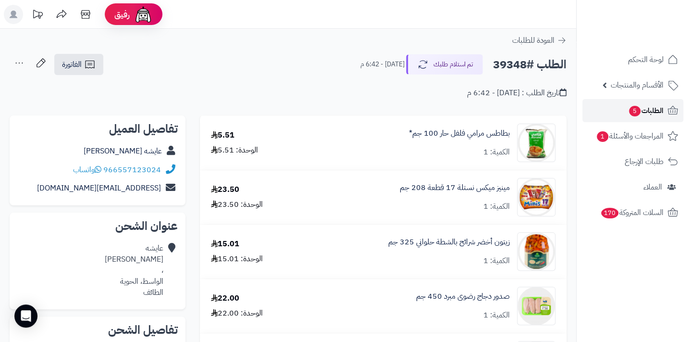
click at [648, 104] on span "الطلبات 5" at bounding box center [646, 110] width 36 height 13
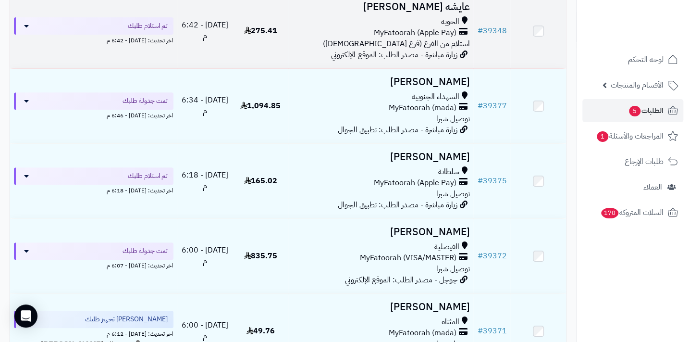
scroll to position [174, 0]
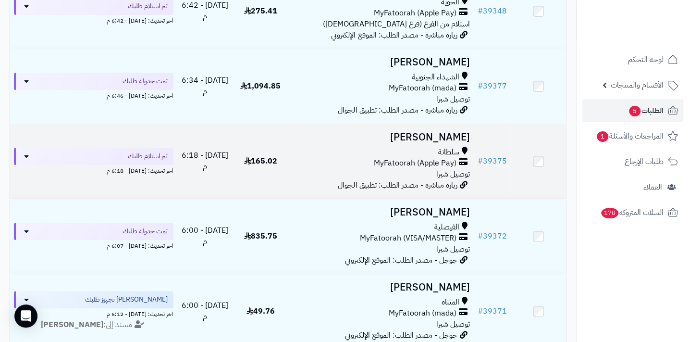
click at [438, 169] on span "MyFatoorah (Apple Pay)" at bounding box center [414, 163] width 83 height 11
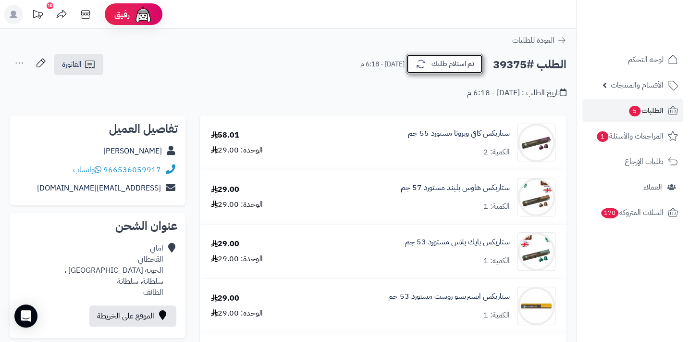
click at [418, 63] on icon "button" at bounding box center [421, 64] width 12 height 12
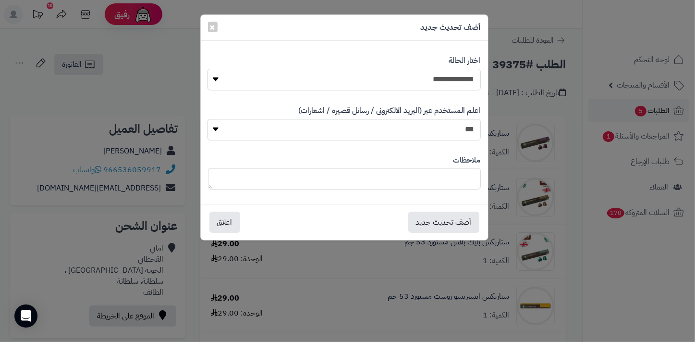
click at [428, 69] on select "**********" at bounding box center [344, 80] width 273 height 22
select select "*"
click at [208, 69] on select "**********" at bounding box center [344, 80] width 273 height 22
click at [400, 183] on textarea at bounding box center [344, 179] width 273 height 22
type textarea "***"
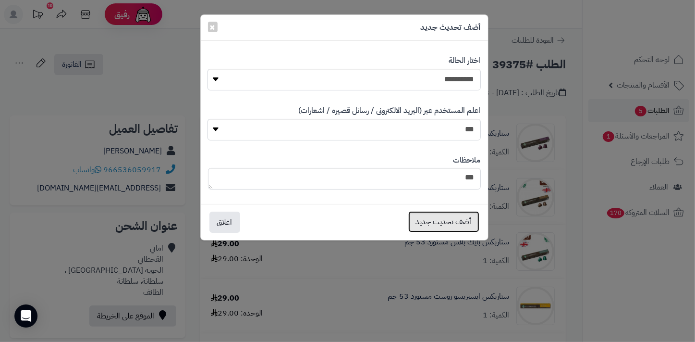
click at [422, 221] on button "أضف تحديث جديد" at bounding box center [443, 221] width 71 height 21
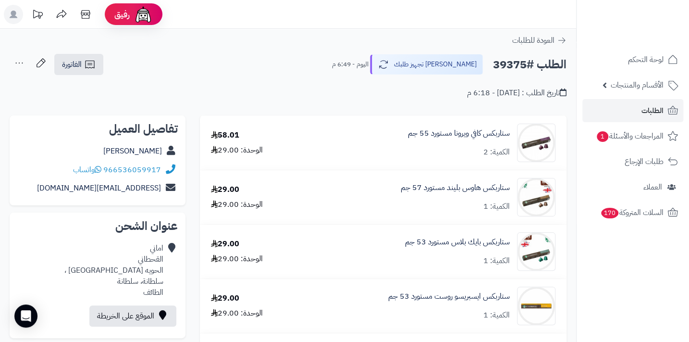
click at [19, 65] on icon at bounding box center [19, 62] width 19 height 19
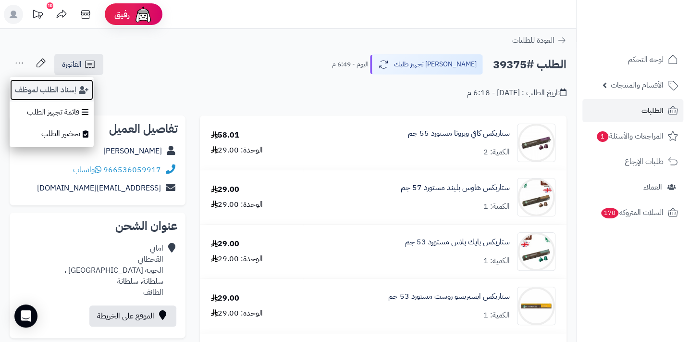
click at [29, 86] on button "إسناد الطلب لموظف" at bounding box center [52, 90] width 84 height 22
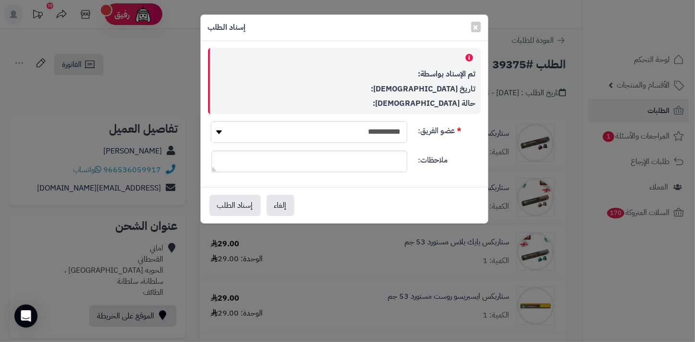
click at [341, 133] on select "**********" at bounding box center [309, 132] width 196 height 22
select select "**"
click at [211, 121] on select "**********" at bounding box center [309, 132] width 196 height 22
click at [246, 206] on button "إسناد الطلب" at bounding box center [234, 204] width 51 height 21
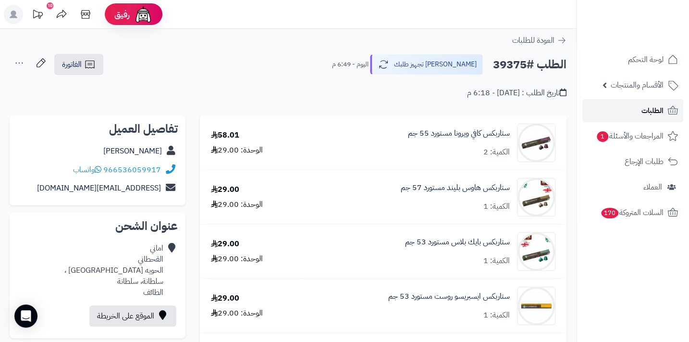
drag, startPoint x: 0, startPoint y: 0, endPoint x: 657, endPoint y: 106, distance: 665.4
click at [657, 106] on span "الطلبات" at bounding box center [652, 110] width 22 height 13
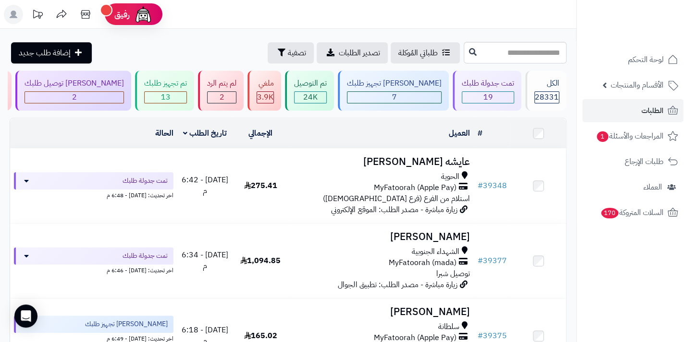
click at [173, 43] on div "طلباتي المُوكلة تصدير الطلبات تصفية إضافة طلب جديد" at bounding box center [236, 52] width 452 height 21
click at [655, 115] on span "الطلبات" at bounding box center [652, 110] width 22 height 13
click at [206, 16] on header "رفيق ! الطلبات معالجة مكتمل إرجاع المنتجات العملاء المتواجدون الان 29145 عملاء …" at bounding box center [344, 14] width 689 height 29
